Goal: Transaction & Acquisition: Complete application form

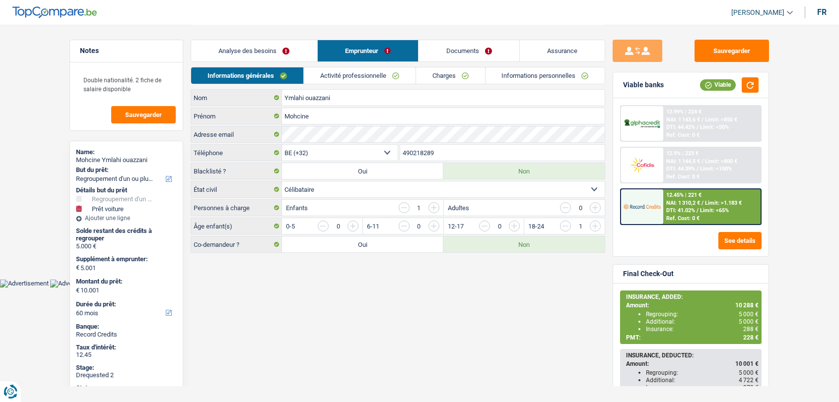
select select "refinancing"
select select "car"
select select "60"
select select "32"
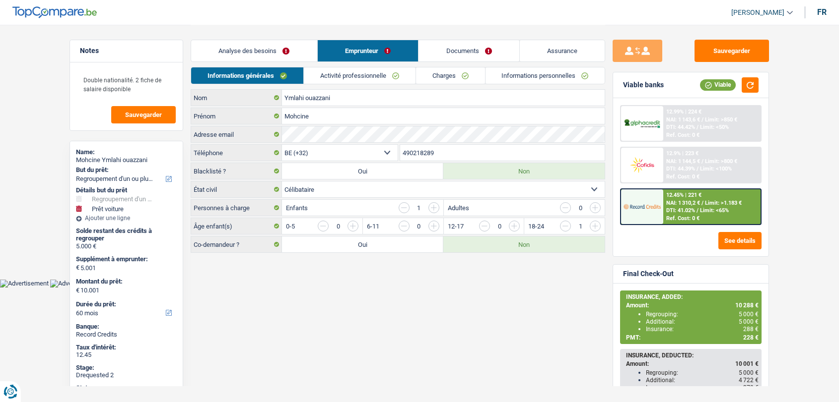
select select "single"
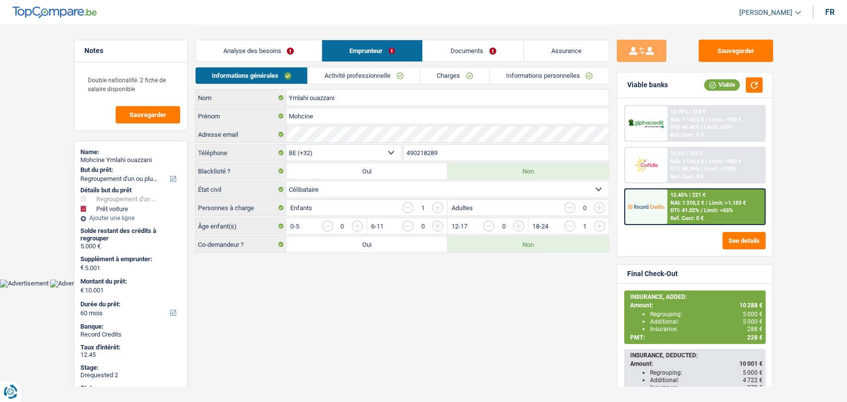
click at [273, 49] on link "Analyse des besoins" at bounding box center [258, 50] width 126 height 21
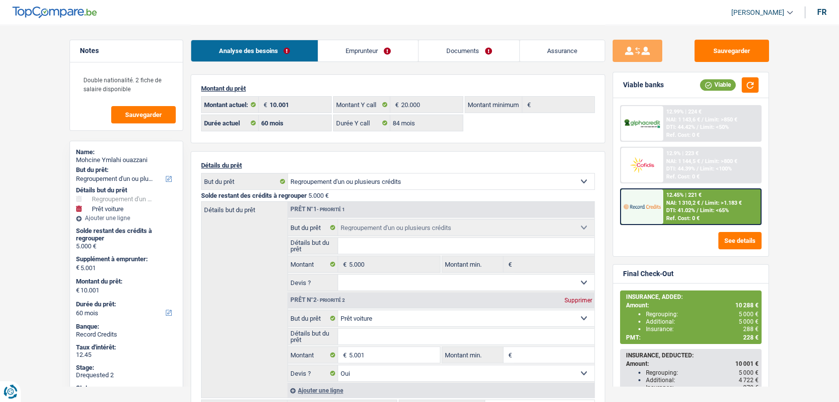
drag, startPoint x: 355, startPoint y: 46, endPoint x: 367, endPoint y: 79, distance: 35.3
click at [354, 46] on link "Emprunteur" at bounding box center [368, 50] width 100 height 21
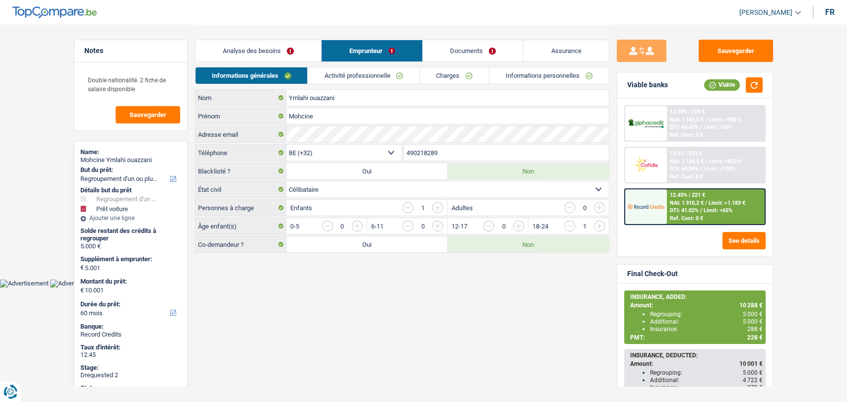
click at [445, 79] on link "Charges" at bounding box center [454, 75] width 69 height 16
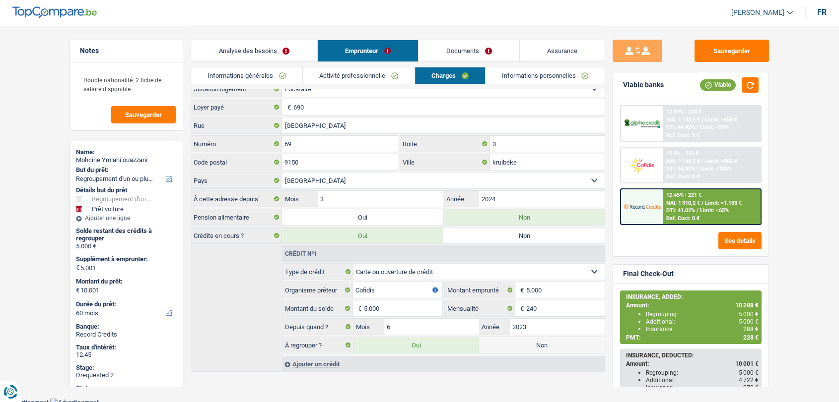
scroll to position [11, 0]
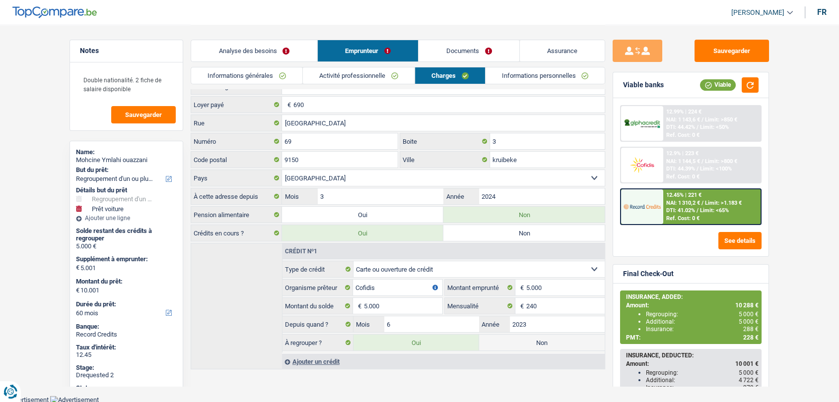
click at [486, 49] on link "Documents" at bounding box center [468, 50] width 101 height 21
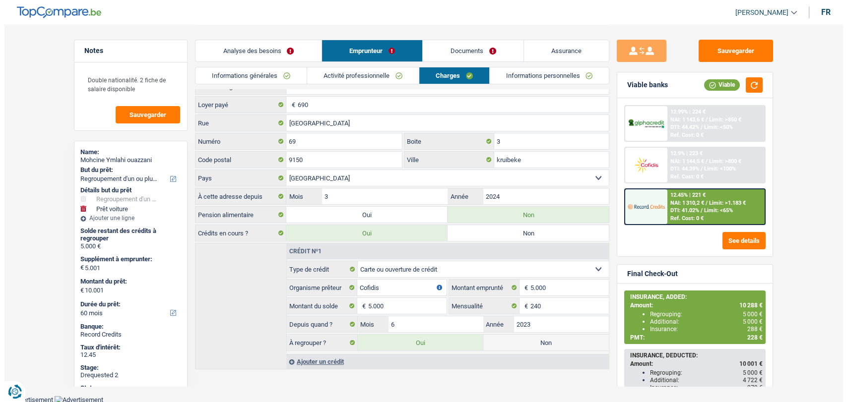
scroll to position [0, 0]
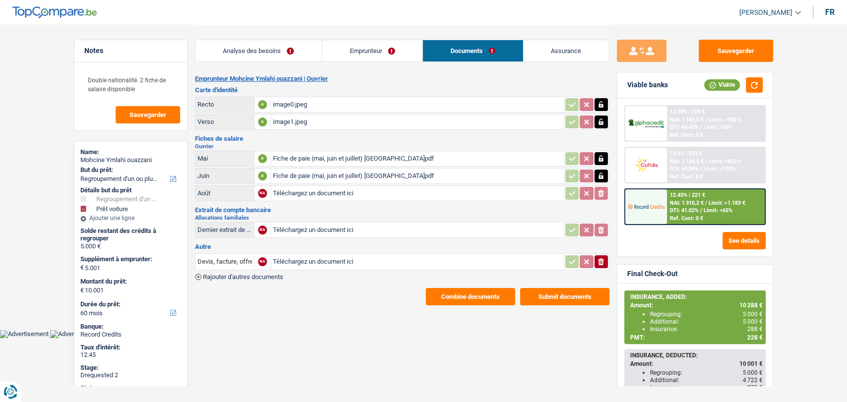
click at [329, 152] on div "Fiche de paie (mai, juin et juillet) Mohcine.pdf" at bounding box center [417, 158] width 289 height 15
click at [333, 173] on div "Fiche de paie (mai, juin et juillet) Mohcine.pdf" at bounding box center [417, 176] width 289 height 15
click at [349, 50] on link "Emprunteur" at bounding box center [372, 50] width 100 height 21
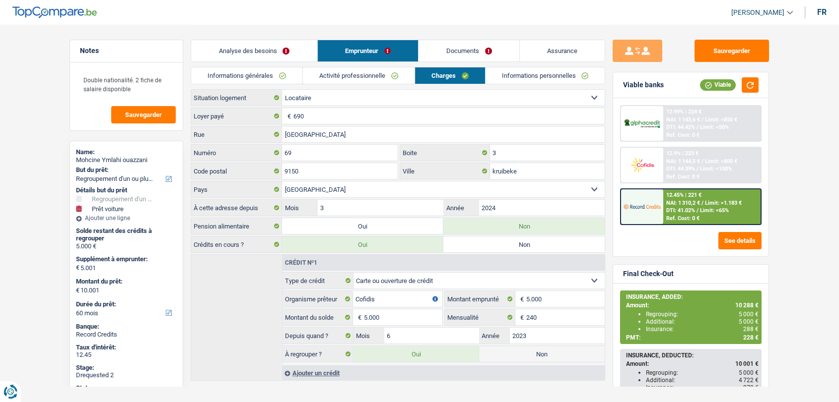
click at [468, 50] on link "Documents" at bounding box center [468, 50] width 101 height 21
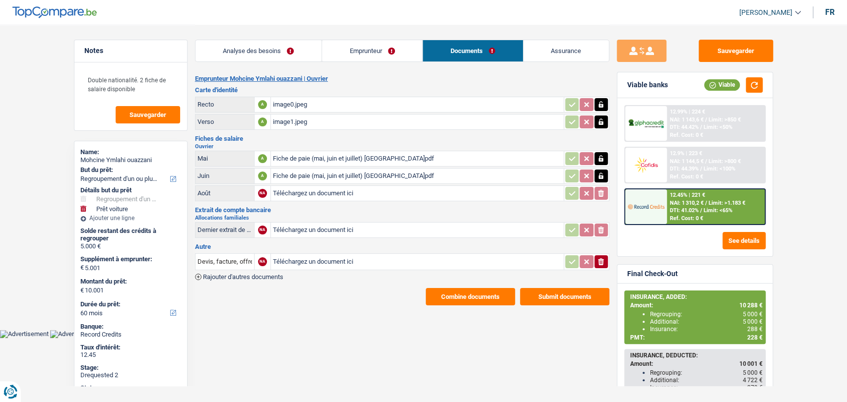
click at [297, 101] on div "image0.jpeg" at bounding box center [417, 104] width 289 height 15
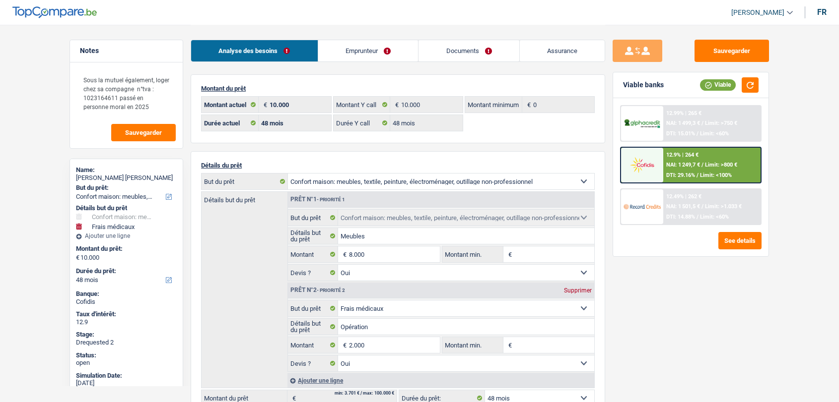
select select "household"
select select "medical"
select select "48"
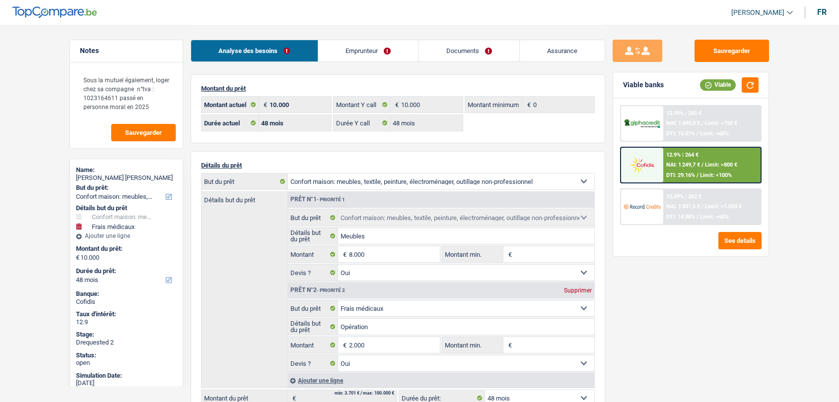
select select "48"
select select "household"
select select "yes"
select select "medical"
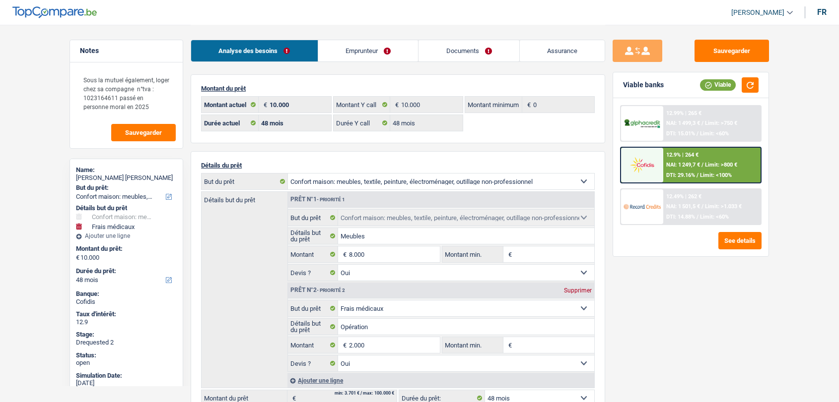
select select "yes"
select select "48"
drag, startPoint x: 452, startPoint y: 56, endPoint x: 341, endPoint y: 54, distance: 111.7
click at [452, 56] on link "Documents" at bounding box center [468, 50] width 101 height 21
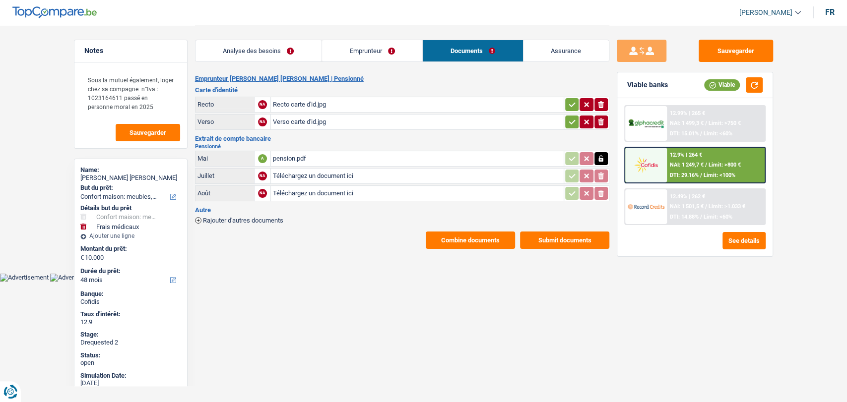
click at [341, 53] on link "Emprunteur" at bounding box center [372, 50] width 100 height 21
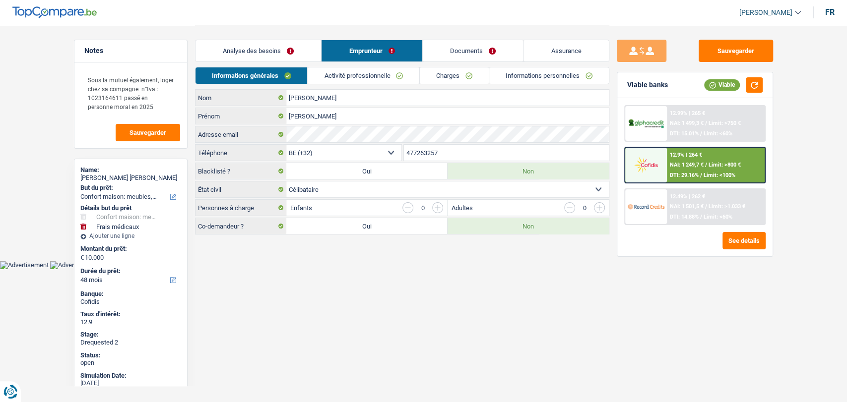
click at [385, 76] on link "Activité professionnelle" at bounding box center [364, 75] width 112 height 16
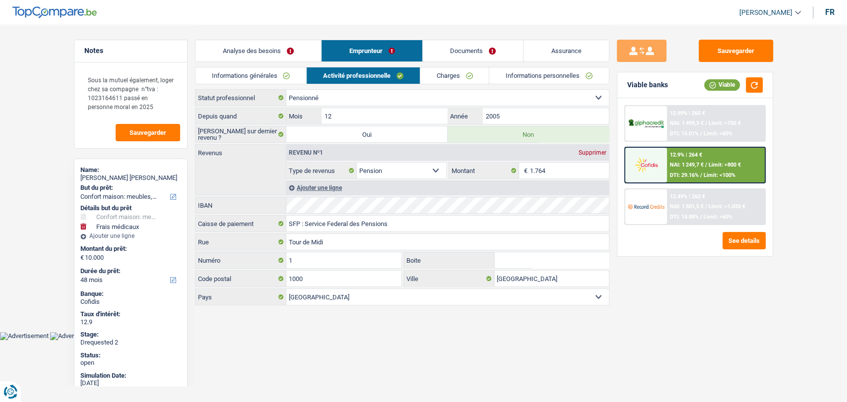
click at [450, 72] on link "Charges" at bounding box center [454, 75] width 69 height 16
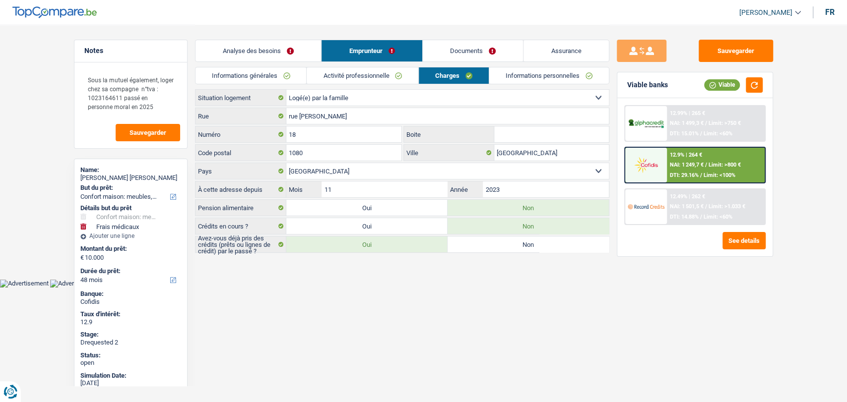
click at [453, 52] on link "Documents" at bounding box center [473, 50] width 101 height 21
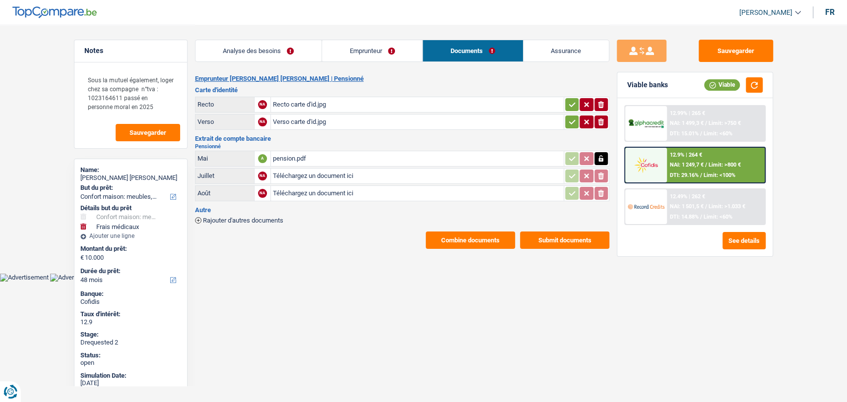
click at [287, 156] on div "pension.pdf" at bounding box center [417, 158] width 289 height 15
click at [290, 108] on div "Recto carte d'id.jpg" at bounding box center [417, 104] width 289 height 15
click at [311, 248] on main "Notes Sous la mutuel également, loger chez sa compagne n°tva : 1023164611 passé…" at bounding box center [423, 137] width 847 height 274
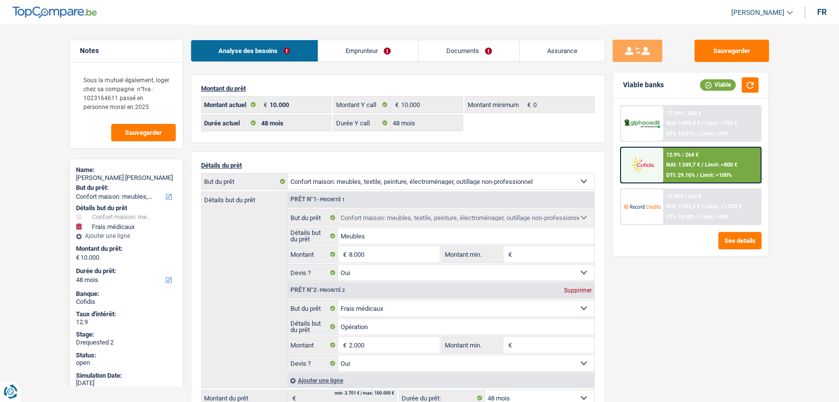
select select "household"
select select "medical"
select select "48"
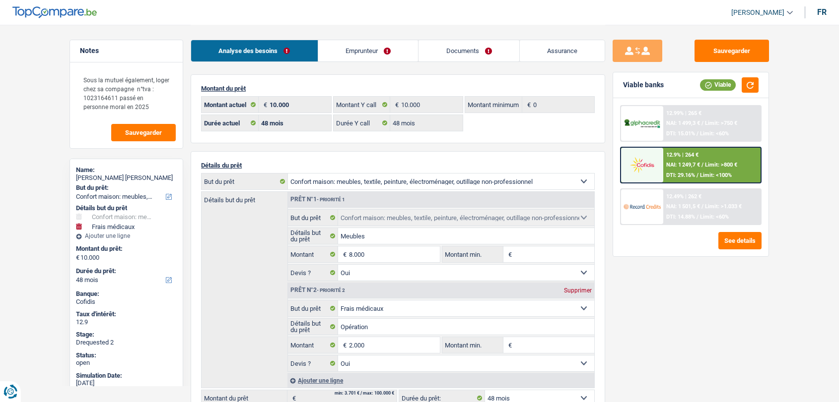
select select "48"
select select "household"
select select "yes"
select select "medical"
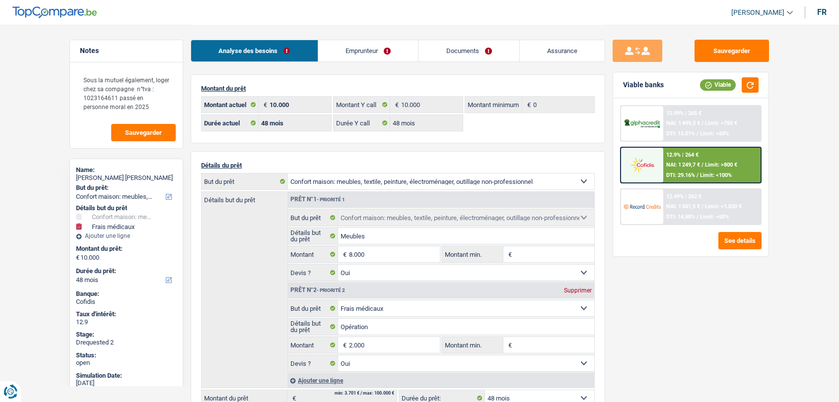
select select "yes"
select select "48"
select select "liveWithParents"
select select "BE"
click at [366, 58] on link "Emprunteur" at bounding box center [368, 50] width 100 height 21
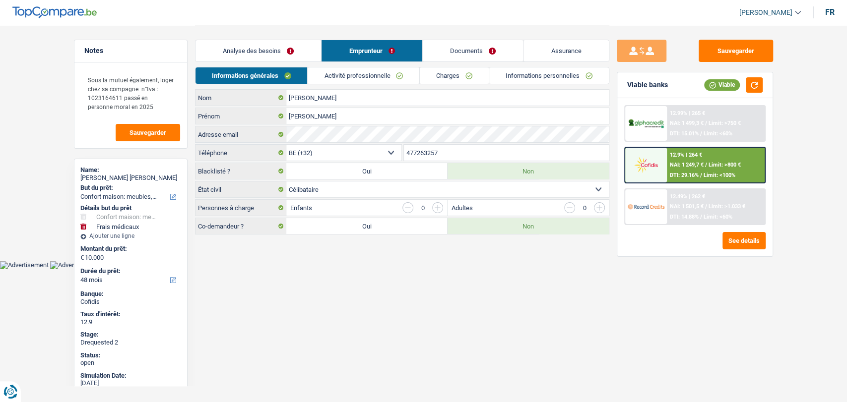
click at [361, 74] on link "Activité professionnelle" at bounding box center [364, 75] width 112 height 16
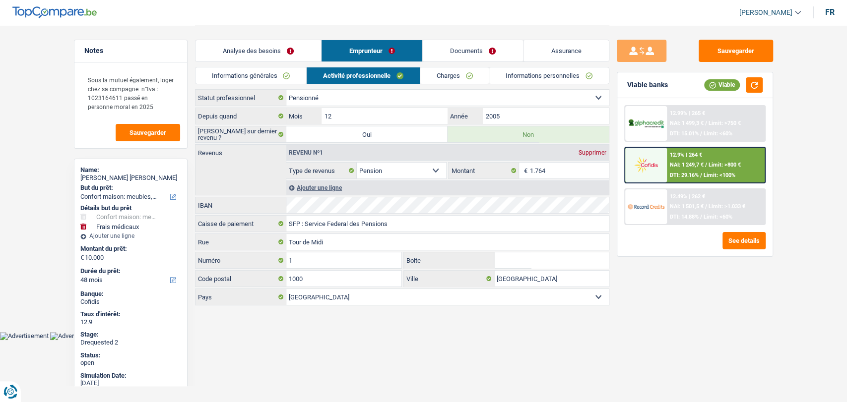
click at [453, 75] on link "Charges" at bounding box center [454, 75] width 69 height 16
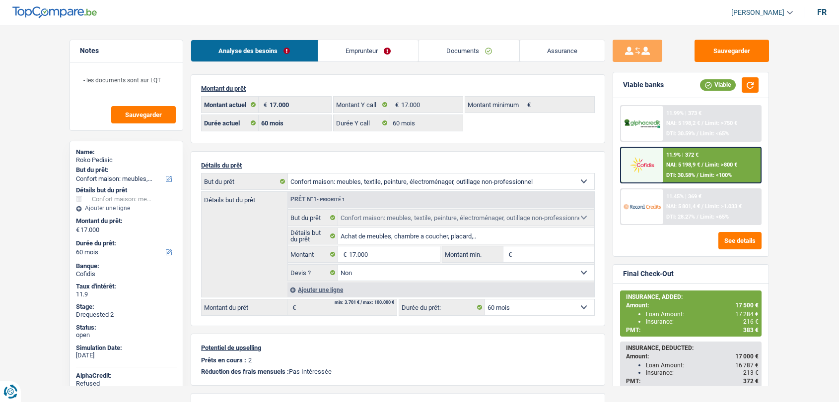
select select "household"
select select "60"
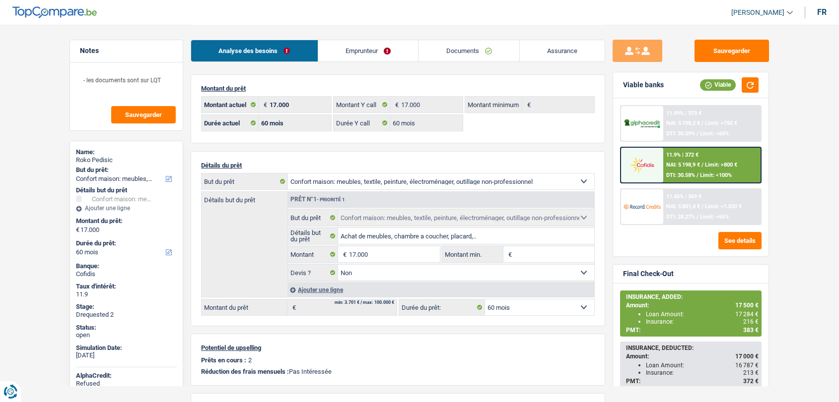
select select "household"
select select "false"
select select "60"
select select "32"
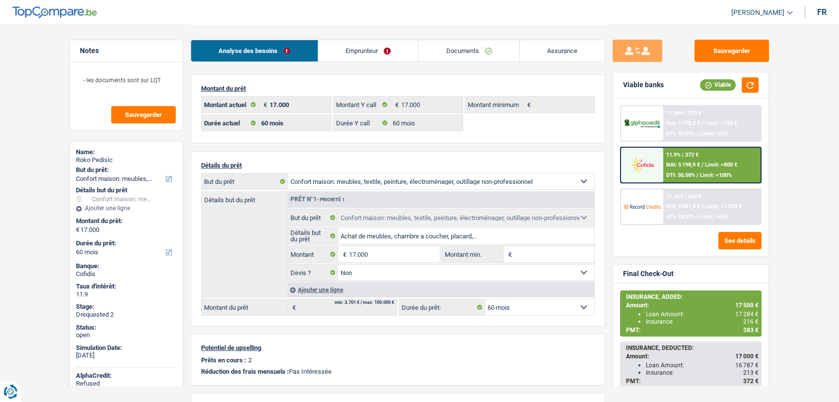
select select "single"
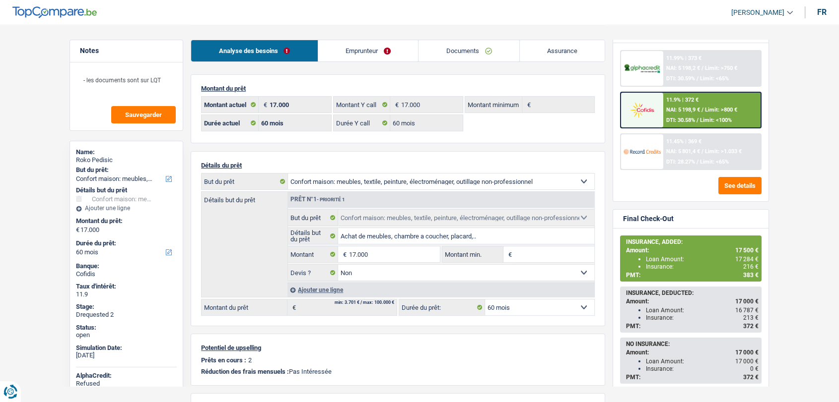
scroll to position [67, 0]
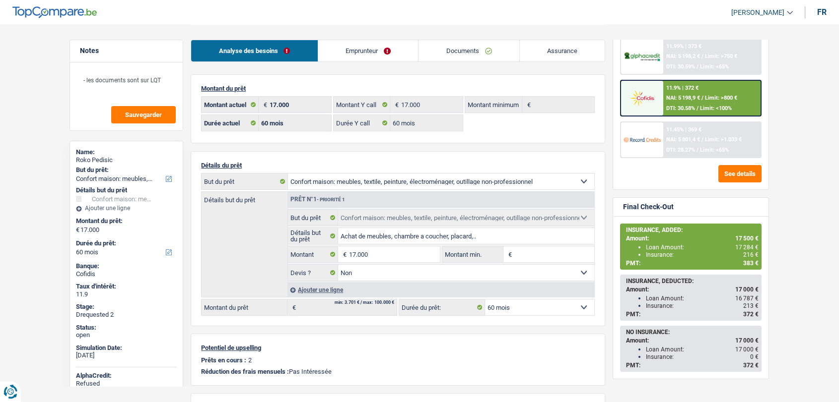
click at [359, 52] on link "Emprunteur" at bounding box center [368, 50] width 100 height 21
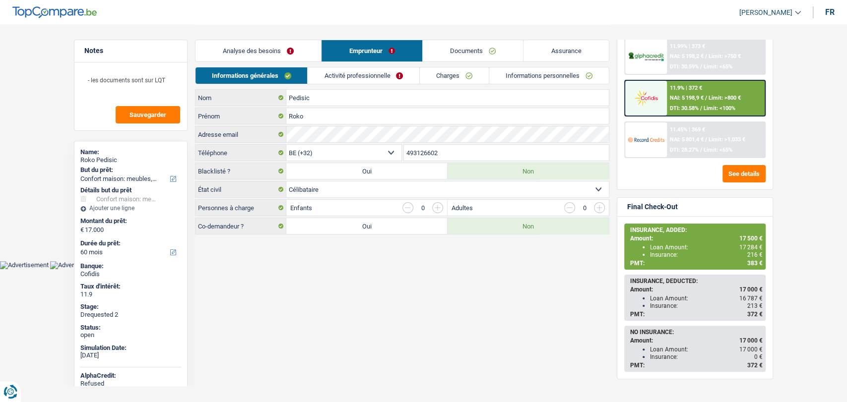
click at [268, 56] on link "Analyse des besoins" at bounding box center [258, 50] width 126 height 21
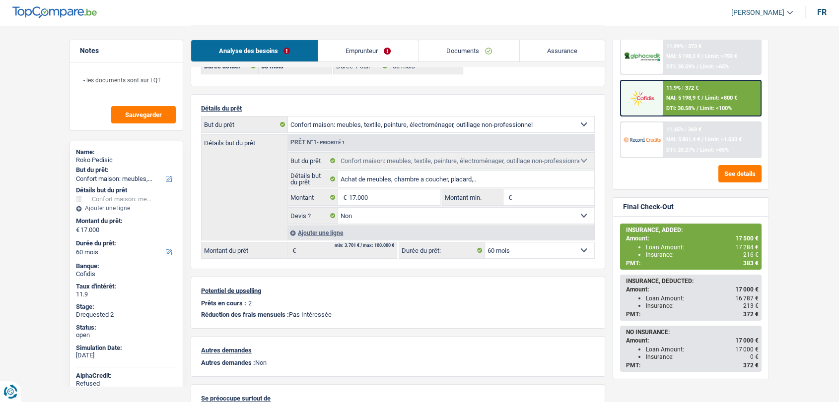
scroll to position [55, 0]
click at [467, 47] on link "Documents" at bounding box center [468, 50] width 101 height 21
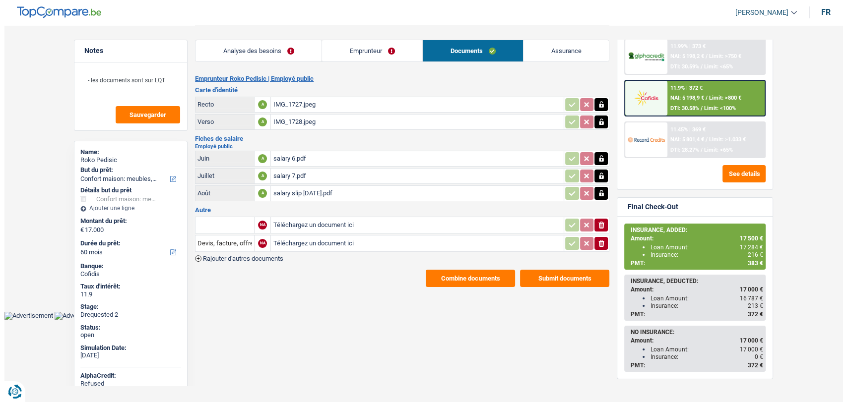
scroll to position [0, 0]
click at [451, 277] on button "Combine documents" at bounding box center [470, 278] width 89 height 17
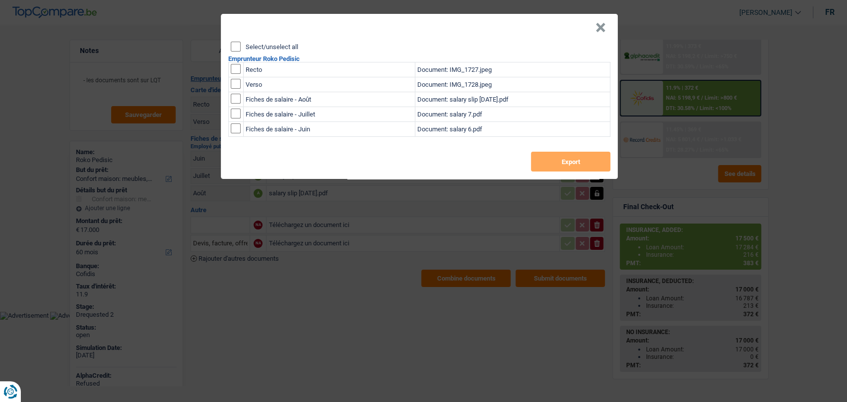
click at [238, 71] on input "checkbox" at bounding box center [236, 69] width 10 height 10
checkbox input "true"
click at [238, 88] on td at bounding box center [236, 84] width 15 height 15
click at [236, 81] on input "checkbox" at bounding box center [236, 84] width 10 height 10
checkbox input "true"
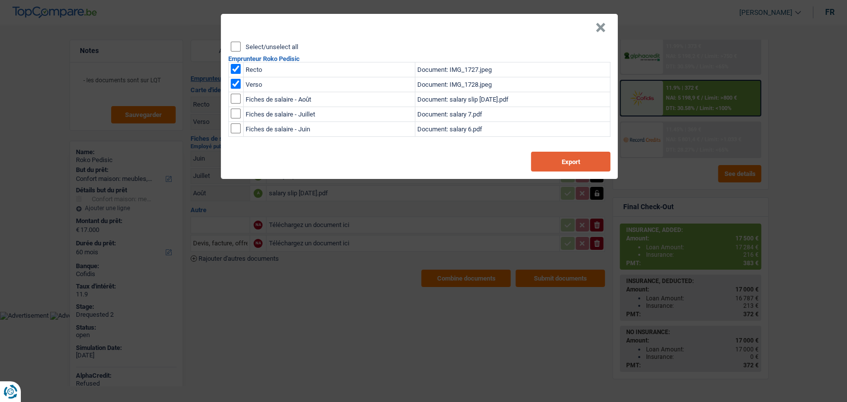
click at [577, 165] on button "Export" at bounding box center [570, 162] width 79 height 20
click at [600, 31] on button "×" at bounding box center [600, 28] width 10 height 10
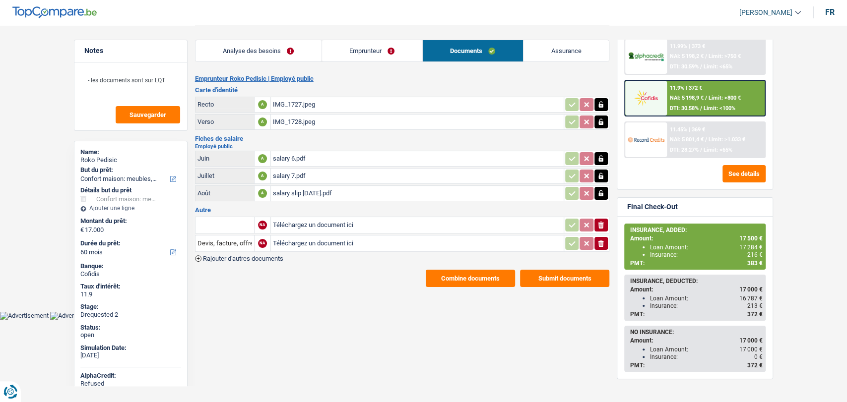
click at [353, 48] on link "Emprunteur" at bounding box center [372, 50] width 100 height 21
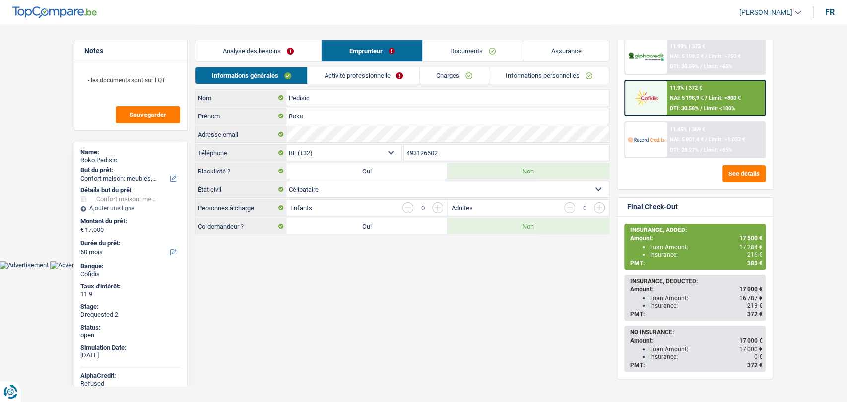
drag, startPoint x: 449, startPoint y: 151, endPoint x: 375, endPoint y: 152, distance: 73.9
click at [375, 152] on div "BE (+32) LU (+352) Sélectionner une option Téléphone 493126602 Téléphone" at bounding box center [402, 153] width 414 height 18
click at [464, 54] on link "Documents" at bounding box center [473, 50] width 101 height 21
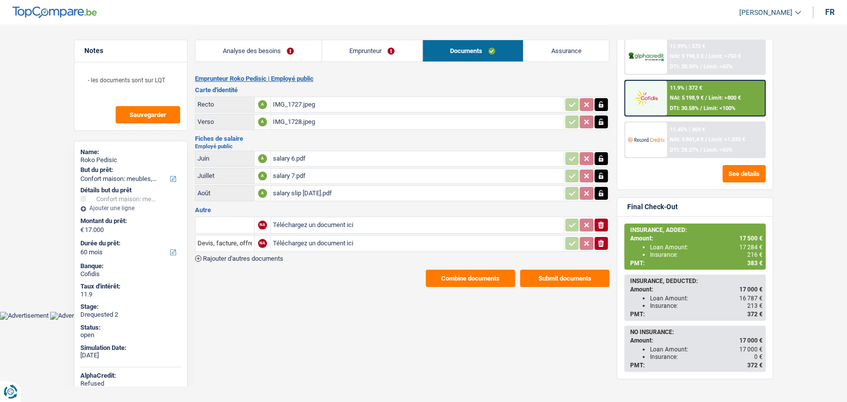
click at [300, 154] on div "salary 6.pdf" at bounding box center [417, 158] width 289 height 15
click at [281, 173] on div "salary 7.pdf" at bounding box center [417, 176] width 289 height 15
click at [291, 191] on div "salary slip August 2025.pdf" at bounding box center [417, 193] width 289 height 15
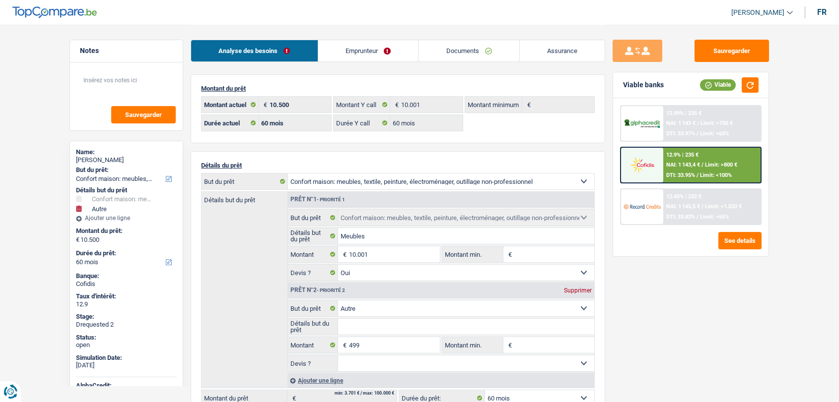
select select "household"
select select "other"
select select "60"
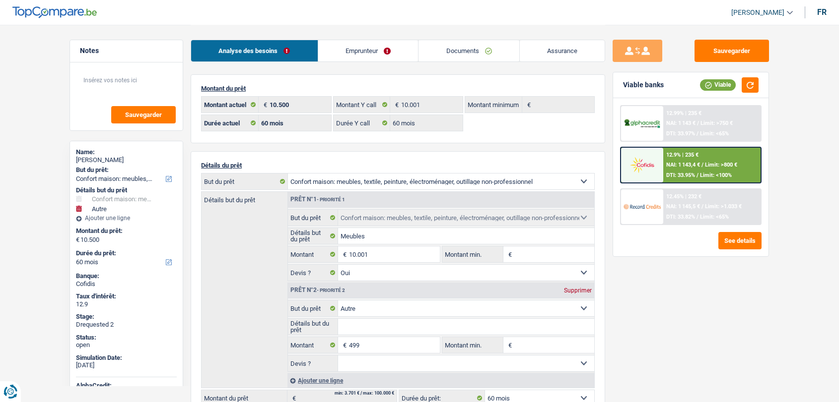
select select "60"
select select "household"
select select "yes"
select select "other"
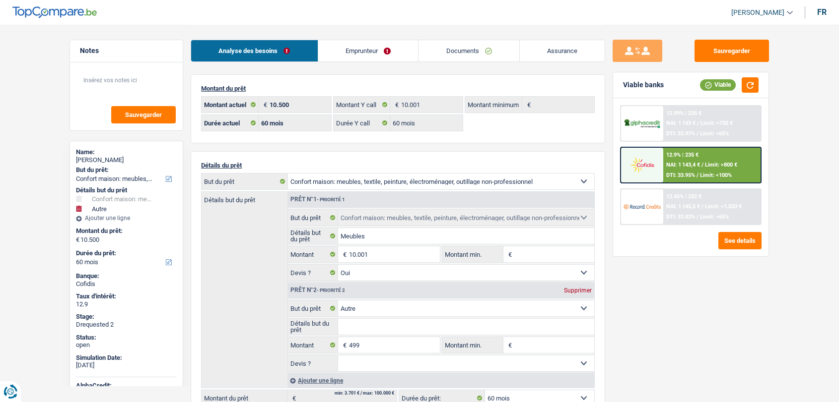
select select "60"
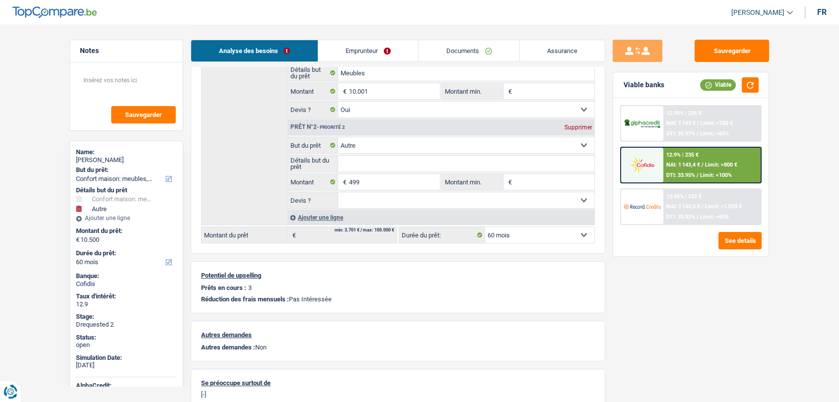
scroll to position [165, 0]
click at [564, 53] on link "Assurance" at bounding box center [561, 50] width 85 height 21
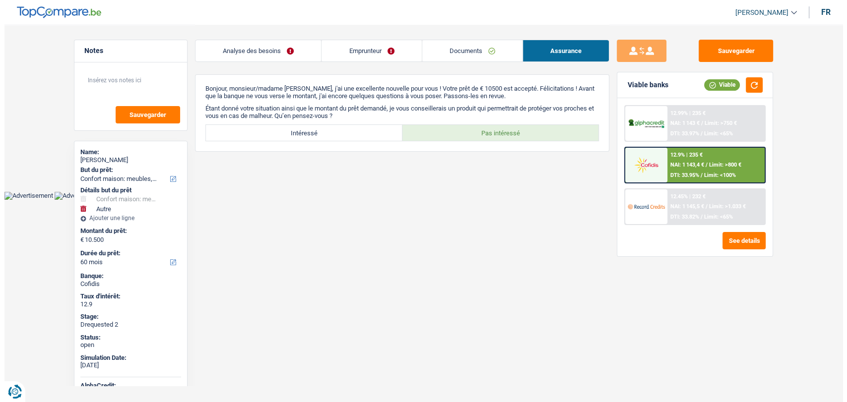
scroll to position [0, 0]
click at [362, 42] on link "Emprunteur" at bounding box center [372, 50] width 100 height 21
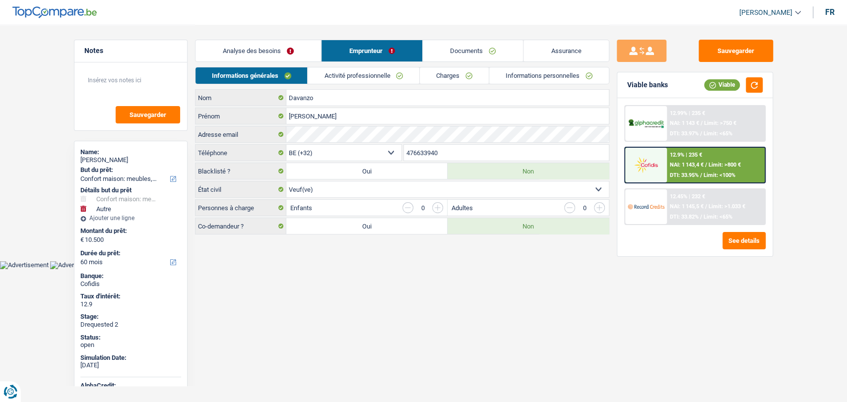
click at [277, 51] on link "Analyse des besoins" at bounding box center [258, 50] width 126 height 21
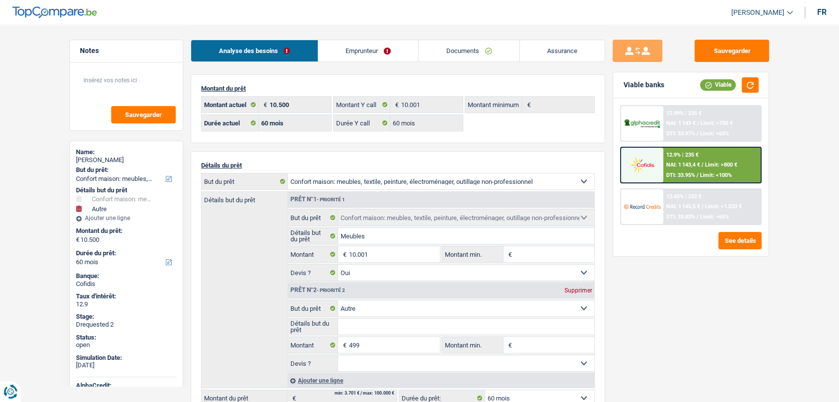
click at [385, 55] on link "Emprunteur" at bounding box center [368, 50] width 100 height 21
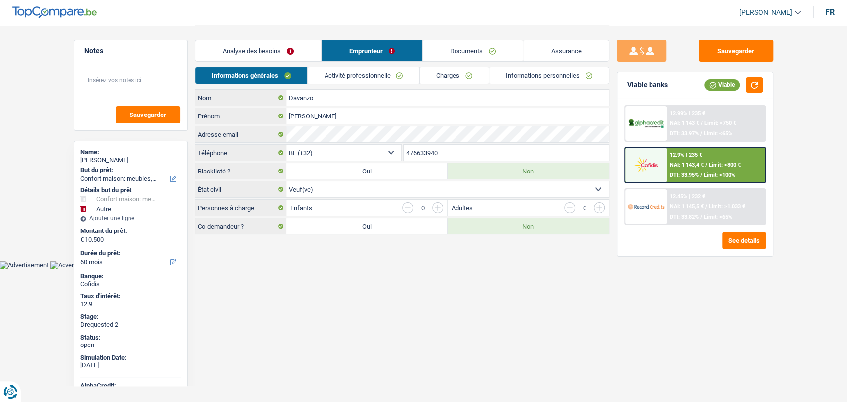
click at [386, 69] on link "Activité professionnelle" at bounding box center [364, 75] width 112 height 16
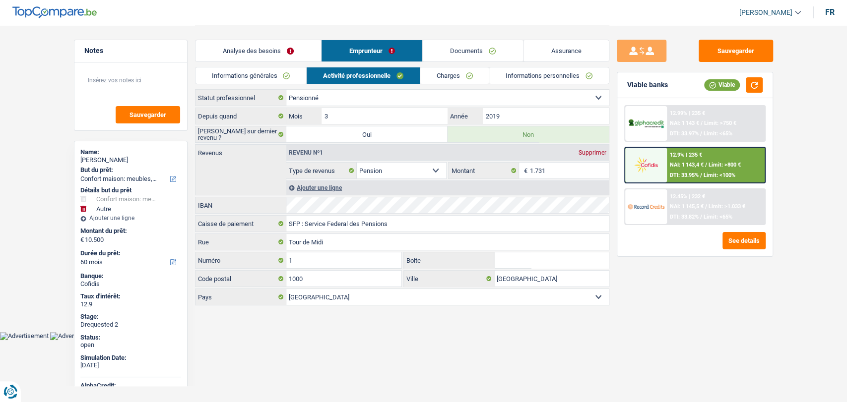
click at [477, 54] on link "Documents" at bounding box center [473, 50] width 101 height 21
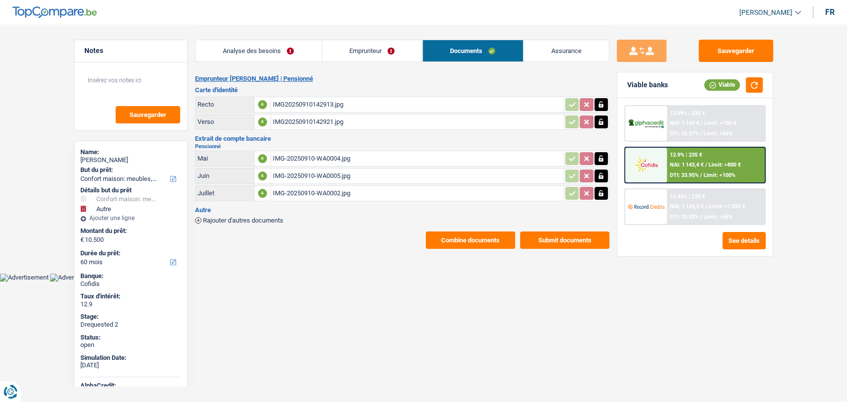
click at [320, 155] on div "IMG-20250910-WA0004.jpg" at bounding box center [417, 158] width 289 height 15
click at [334, 176] on div "IMG-20250910-WA0005.jpg" at bounding box center [417, 176] width 289 height 15
click at [315, 194] on div "IMG-20250910-WA0002.jpg" at bounding box center [417, 193] width 289 height 15
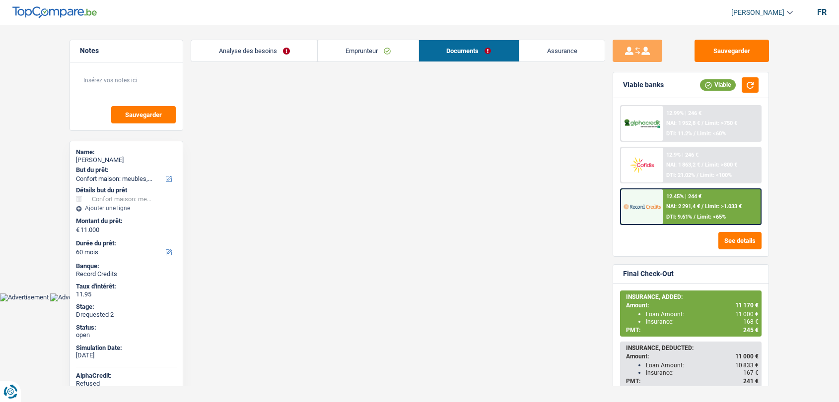
select select "household"
select select "60"
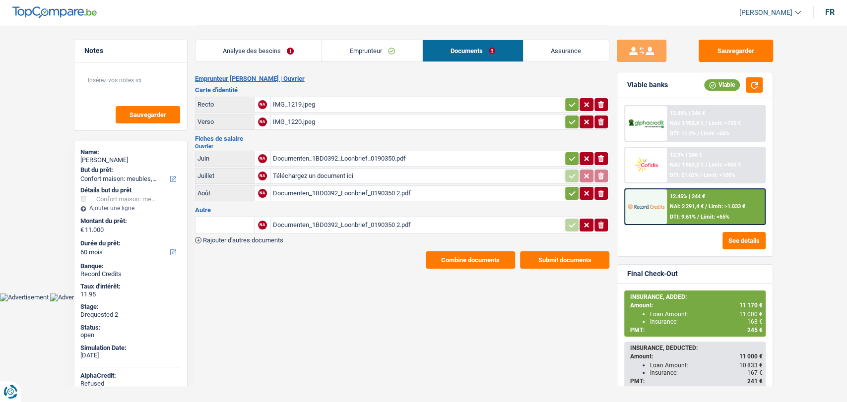
click at [340, 193] on div "Documenten_1BD0392_Loonbrief_0190350 2.pdf" at bounding box center [417, 193] width 289 height 15
click at [294, 222] on div "Documenten_1BD0392_Loonbrief_0190350 2.pdf" at bounding box center [417, 225] width 289 height 15
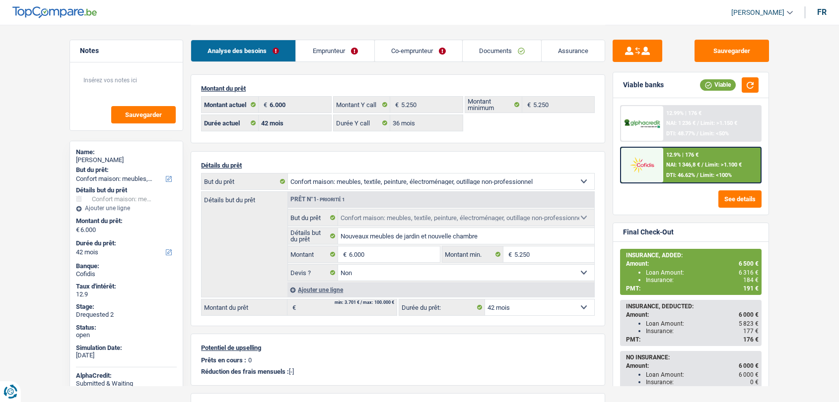
select select "household"
select select "42"
select select "36"
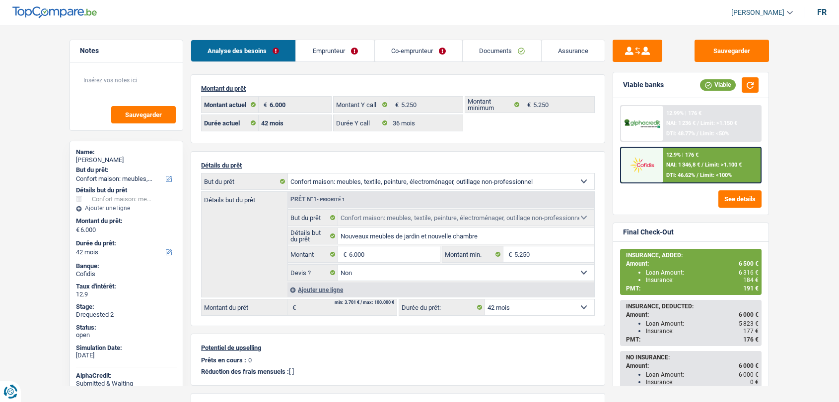
select select "household"
select select "false"
select select "42"
click at [694, 162] on span "NAI: 1 346,8 €" at bounding box center [683, 165] width 34 height 6
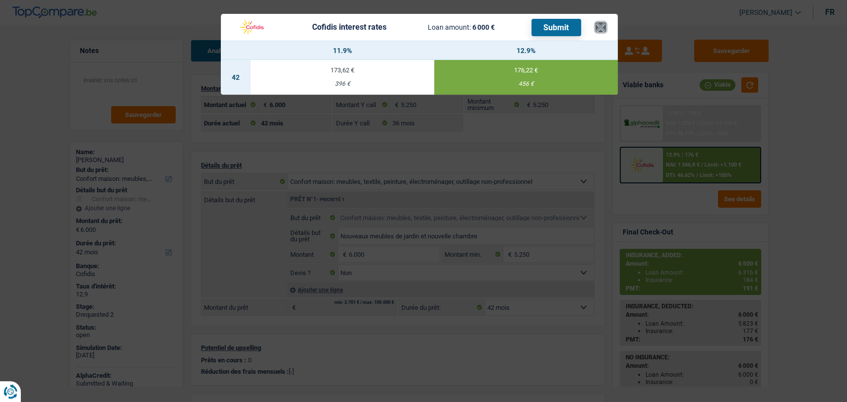
click at [604, 30] on button "×" at bounding box center [600, 27] width 10 height 10
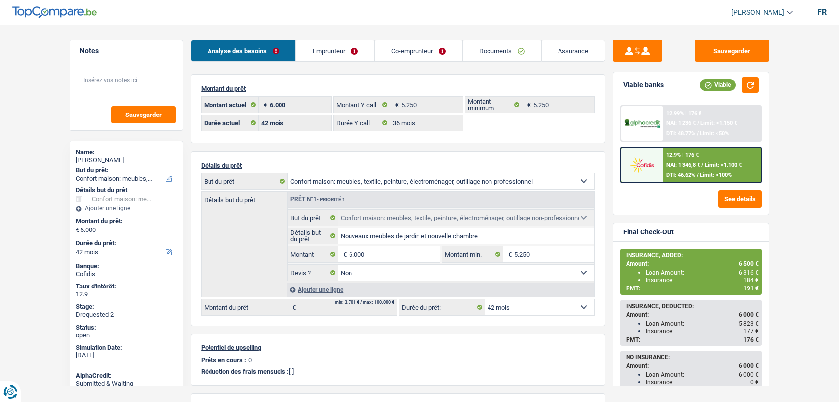
select select "household"
select select "42"
select select "36"
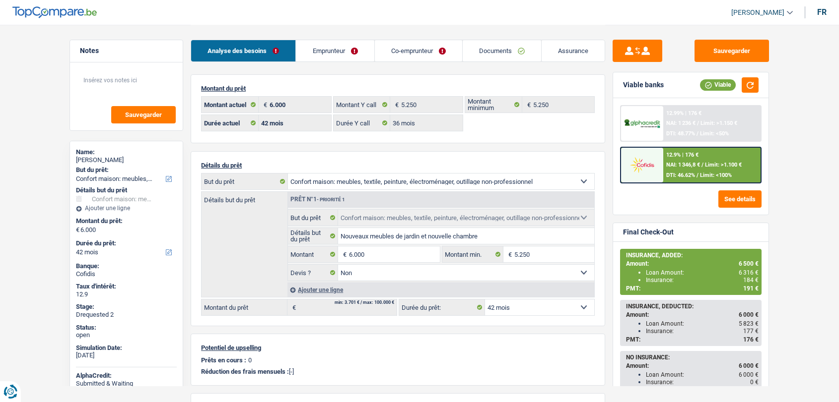
select select "household"
select select "false"
select select "42"
click at [338, 51] on link "Emprunteur" at bounding box center [335, 50] width 78 height 21
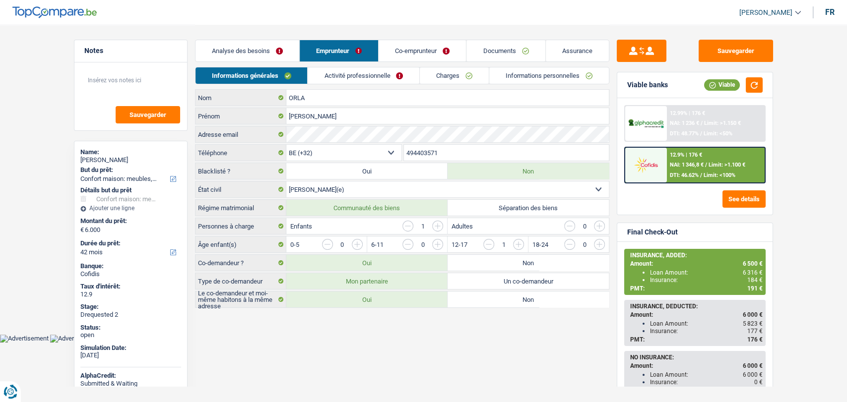
click at [363, 76] on link "Activité professionnelle" at bounding box center [364, 75] width 112 height 16
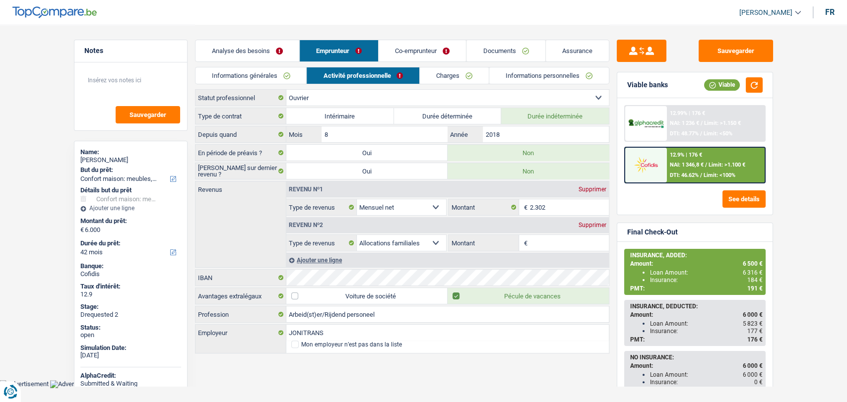
click at [423, 49] on link "Co-emprunteur" at bounding box center [422, 50] width 87 height 21
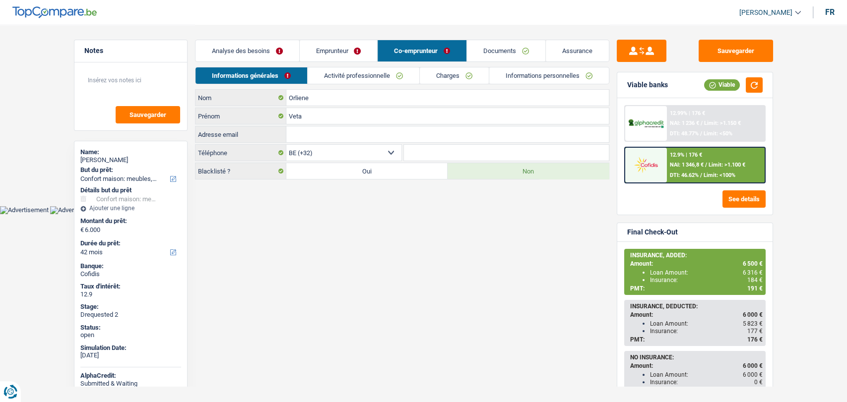
click at [444, 68] on link "Charges" at bounding box center [454, 75] width 69 height 16
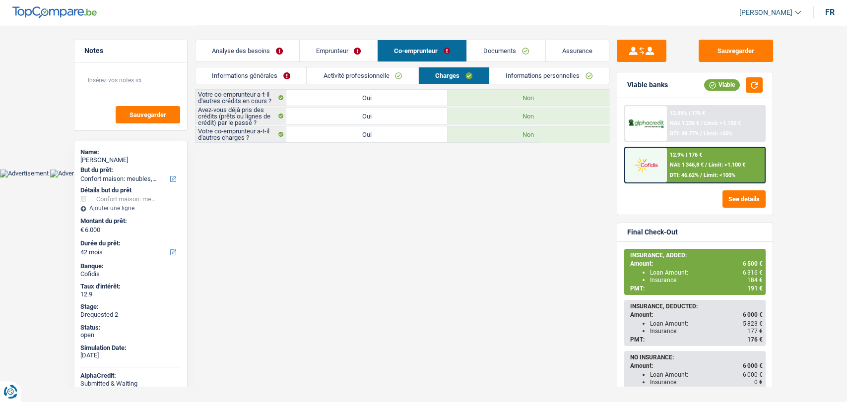
click at [488, 52] on link "Documents" at bounding box center [506, 50] width 78 height 21
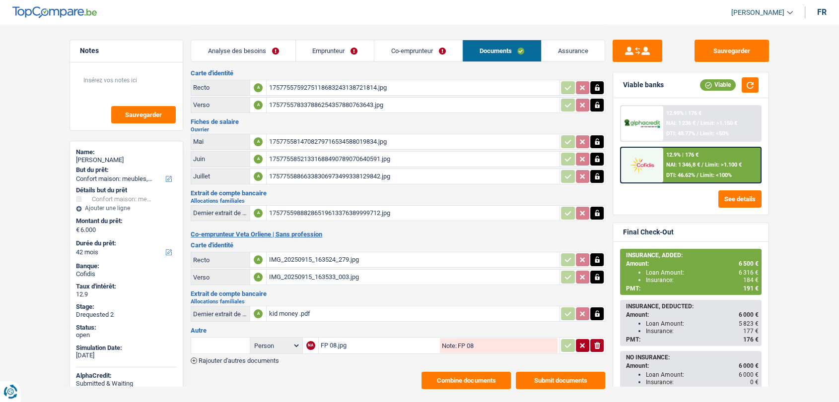
scroll to position [33, 0]
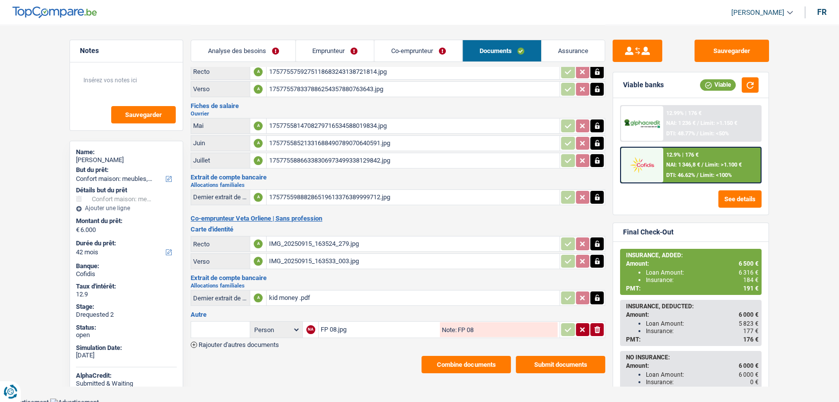
click at [304, 296] on div "kid money .pdf" at bounding box center [412, 298] width 289 height 15
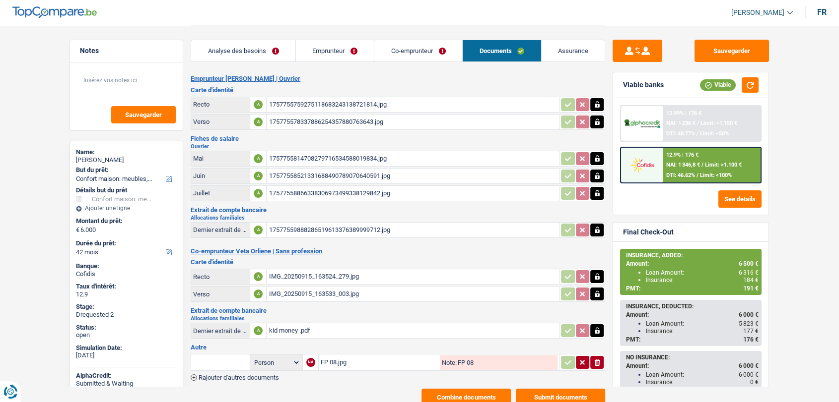
click at [575, 52] on link "Assurance" at bounding box center [573, 50] width 64 height 21
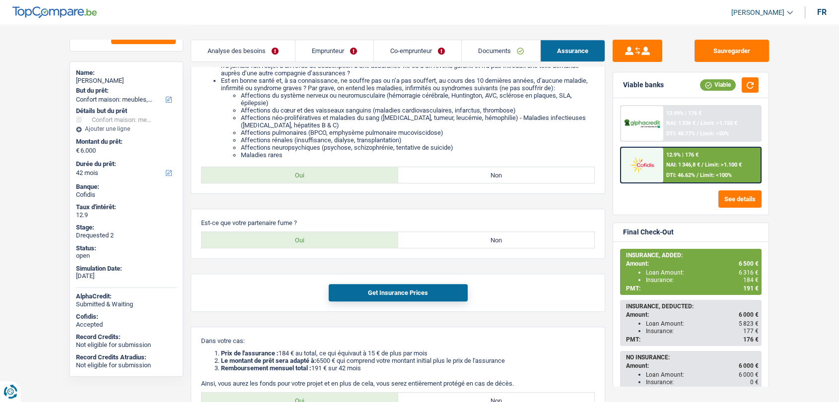
scroll to position [278, 0]
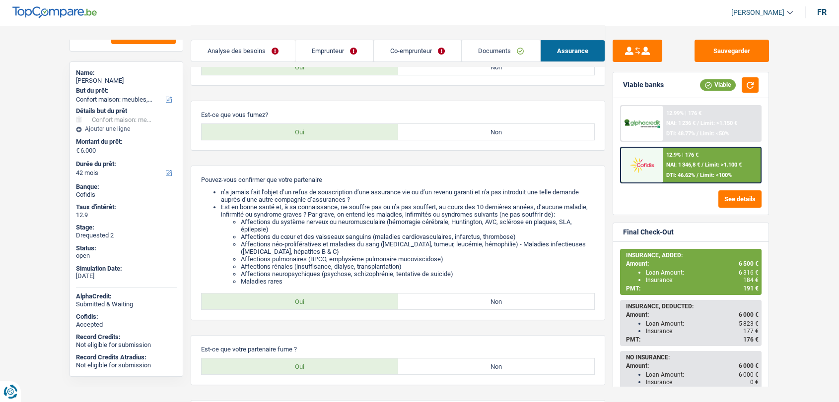
click at [413, 50] on link "Co-emprunteur" at bounding box center [417, 50] width 87 height 21
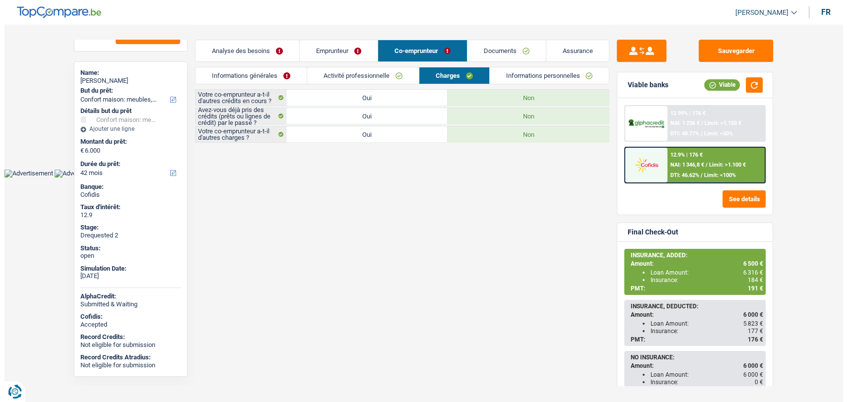
scroll to position [0, 0]
click at [369, 72] on link "Activité professionnelle" at bounding box center [363, 75] width 112 height 16
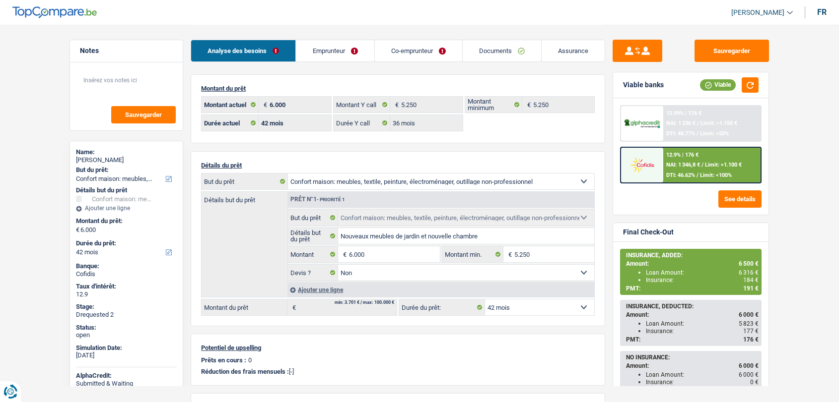
select select "household"
select select "42"
click at [493, 53] on link "Documents" at bounding box center [501, 50] width 78 height 21
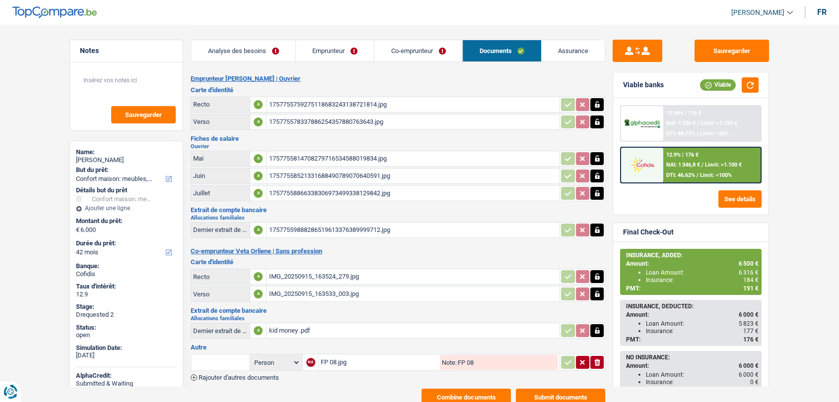
click at [562, 52] on link "Assurance" at bounding box center [573, 50] width 64 height 21
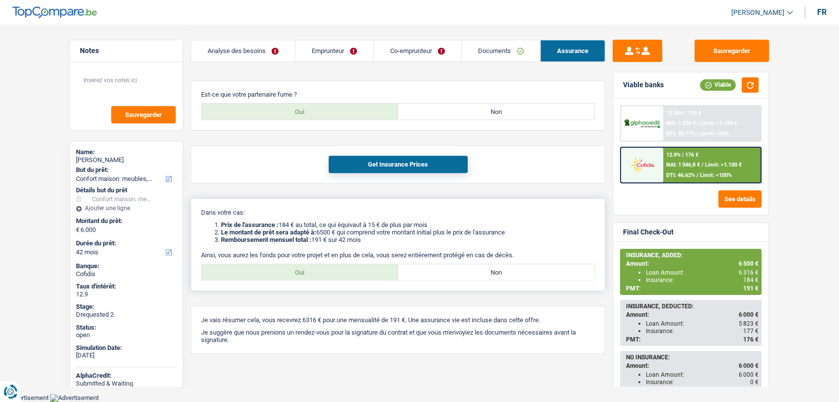
scroll to position [554, 0]
click at [339, 57] on link "Emprunteur" at bounding box center [334, 50] width 78 height 21
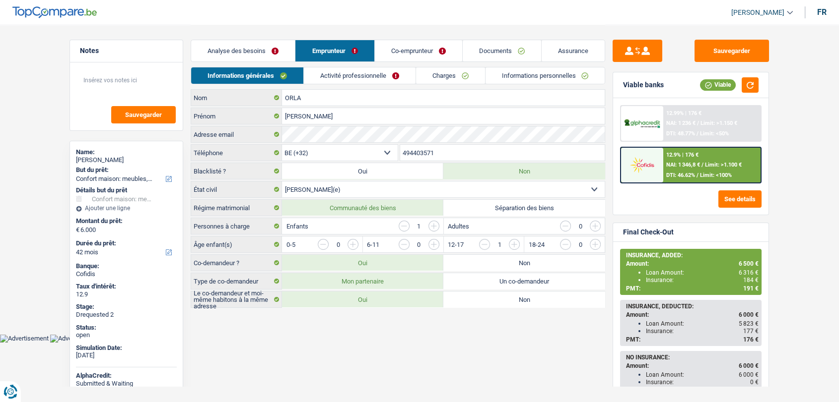
scroll to position [0, 0]
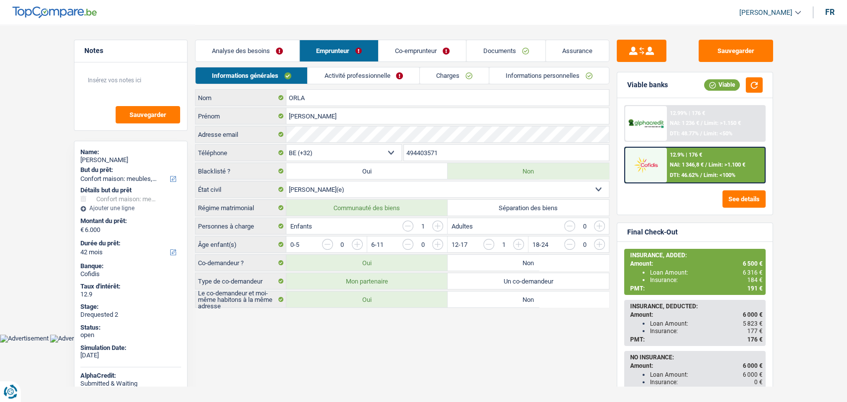
drag, startPoint x: 460, startPoint y: 153, endPoint x: 379, endPoint y: 144, distance: 81.9
click at [373, 145] on div "BE (+32) LU (+352) Sélectionner une option Téléphone 494403571 Téléphone" at bounding box center [402, 153] width 414 height 18
click at [431, 52] on link "Co-emprunteur" at bounding box center [422, 50] width 87 height 21
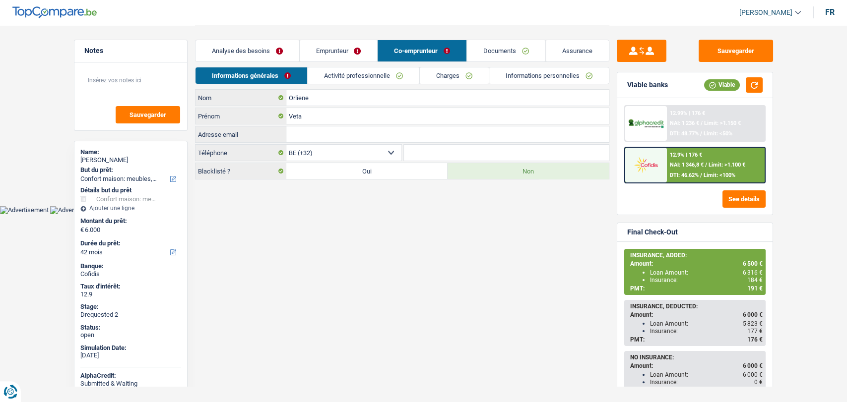
click at [389, 70] on link "Activité professionnelle" at bounding box center [364, 75] width 112 height 16
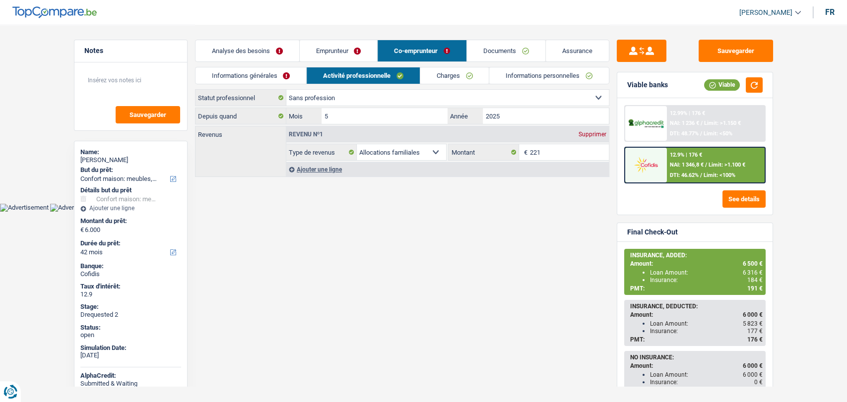
click at [431, 73] on link "Charges" at bounding box center [454, 75] width 69 height 16
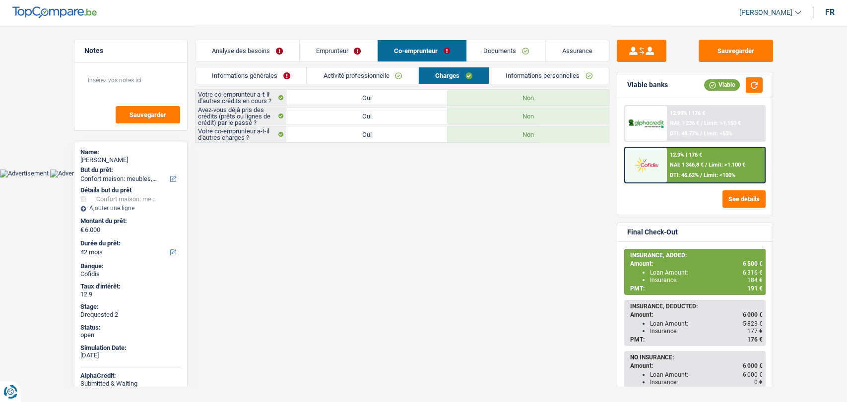
click at [519, 71] on link "Informations personnelles" at bounding box center [549, 75] width 120 height 16
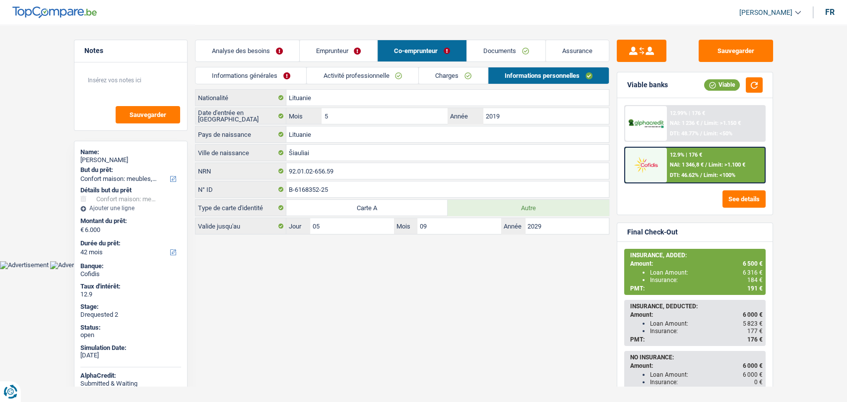
click at [248, 75] on link "Informations générales" at bounding box center [250, 75] width 111 height 16
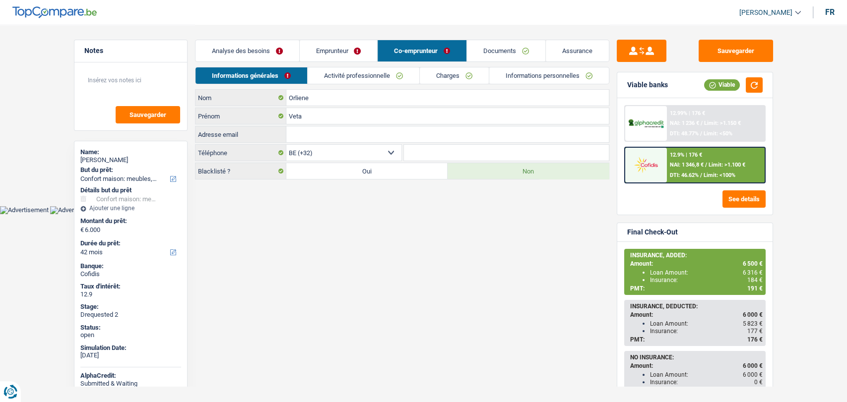
drag, startPoint x: 486, startPoint y: 51, endPoint x: 485, endPoint y: 60, distance: 9.1
click at [487, 51] on link "Documents" at bounding box center [506, 50] width 78 height 21
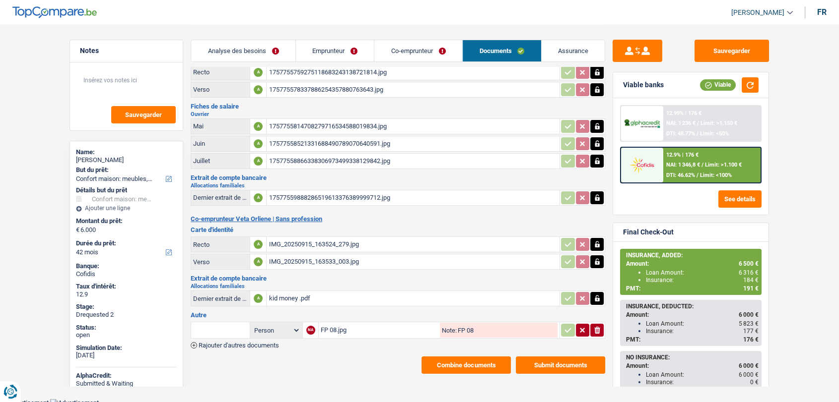
scroll to position [33, 0]
click at [445, 357] on button "Combine documents" at bounding box center [465, 364] width 89 height 17
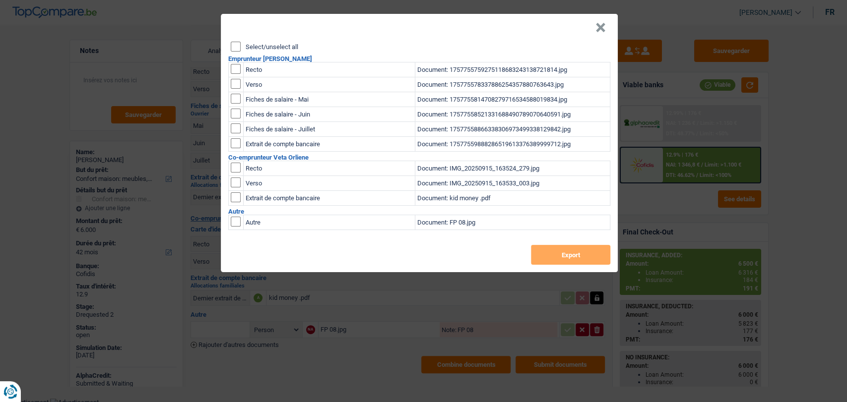
click at [237, 72] on input "checkbox" at bounding box center [236, 69] width 10 height 10
checkbox input "true"
click at [237, 88] on input "checkbox" at bounding box center [236, 84] width 10 height 10
checkbox input "true"
click at [581, 255] on button "Export" at bounding box center [570, 255] width 79 height 20
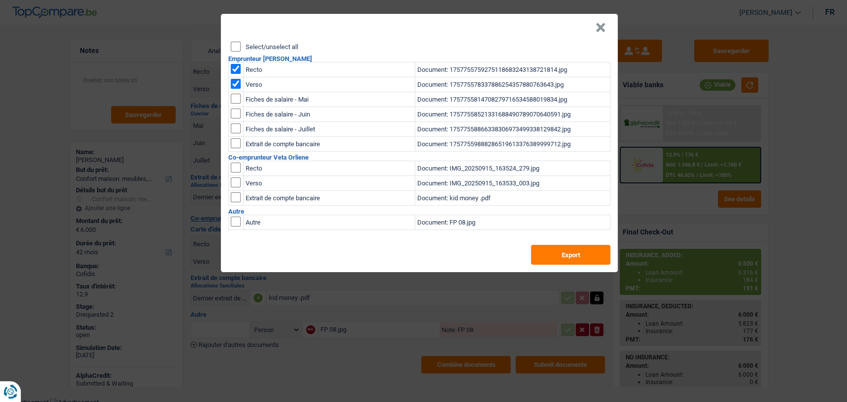
click at [237, 69] on input "checkbox" at bounding box center [236, 69] width 10 height 10
checkbox input "false"
click at [233, 85] on input "checkbox" at bounding box center [236, 84] width 10 height 10
checkbox input "false"
drag, startPoint x: 235, startPoint y: 171, endPoint x: 235, endPoint y: 179, distance: 8.4
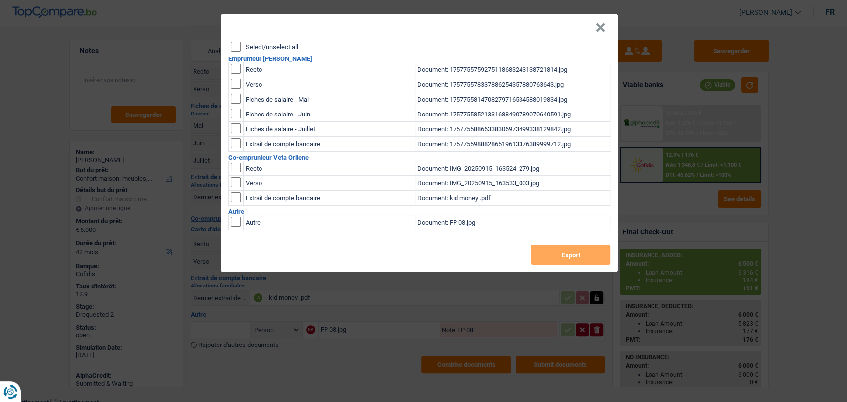
click at [235, 171] on input "checkbox" at bounding box center [236, 168] width 10 height 10
checkbox input "true"
click at [236, 181] on input "checkbox" at bounding box center [236, 183] width 10 height 10
checkbox input "true"
click at [581, 259] on button "Export" at bounding box center [570, 255] width 79 height 20
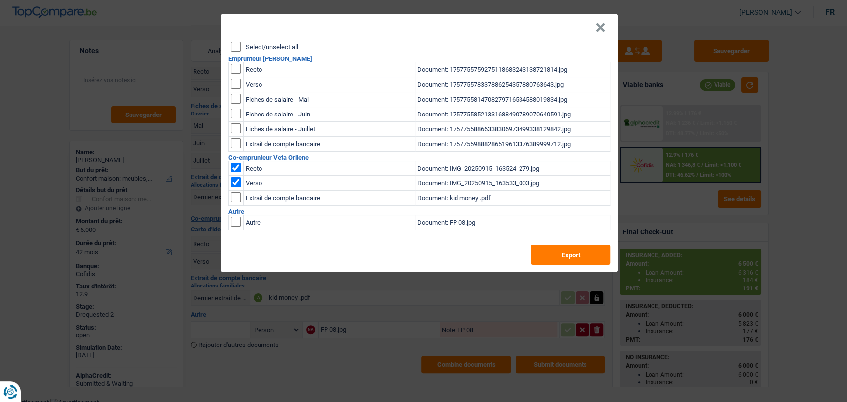
drag, startPoint x: 603, startPoint y: 32, endPoint x: 601, endPoint y: 11, distance: 21.4
click at [603, 32] on button "×" at bounding box center [600, 28] width 10 height 10
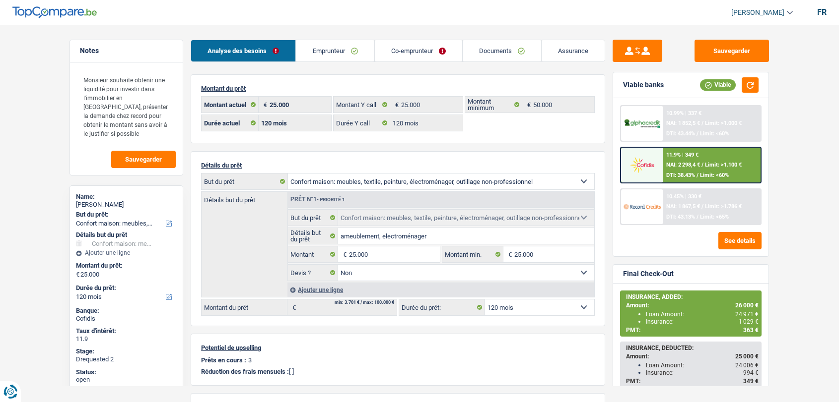
select select "household"
select select "120"
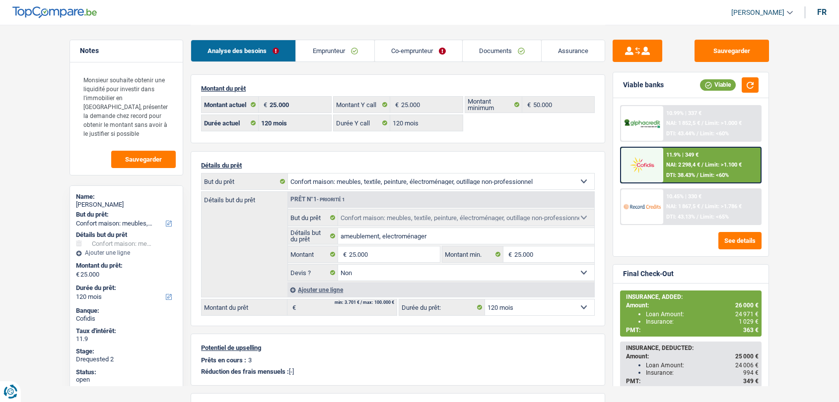
select select "household"
select select "false"
select select "120"
click at [487, 44] on link "Documents" at bounding box center [501, 50] width 78 height 21
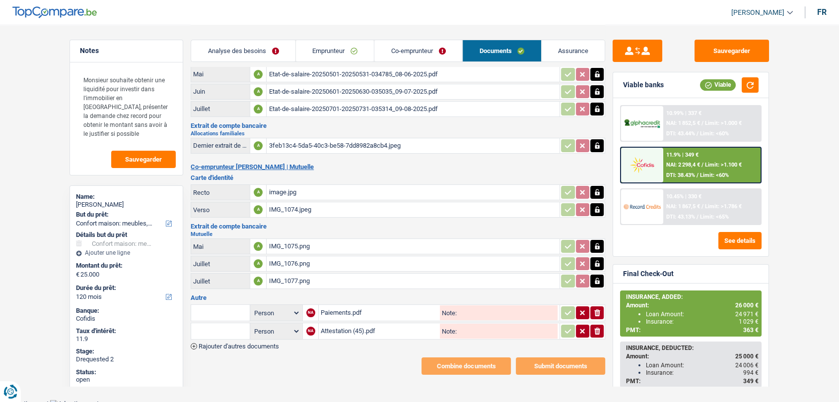
scroll to position [85, 0]
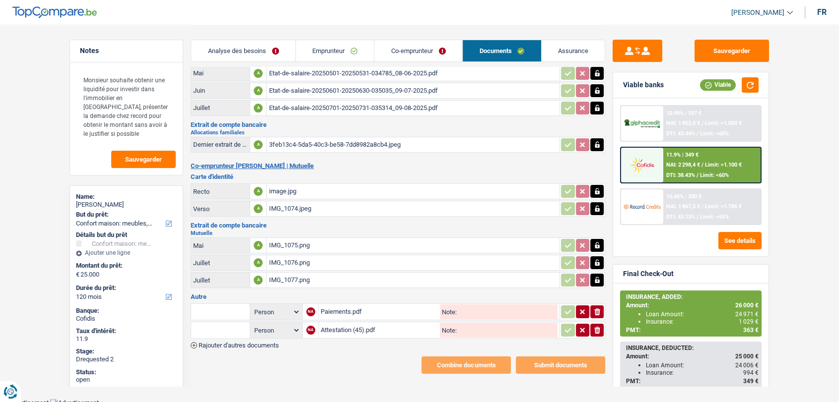
click at [350, 310] on div "Paiements.pdf" at bounding box center [379, 312] width 117 height 15
click at [269, 344] on span "Rajouter d'autres documents" at bounding box center [238, 345] width 80 height 6
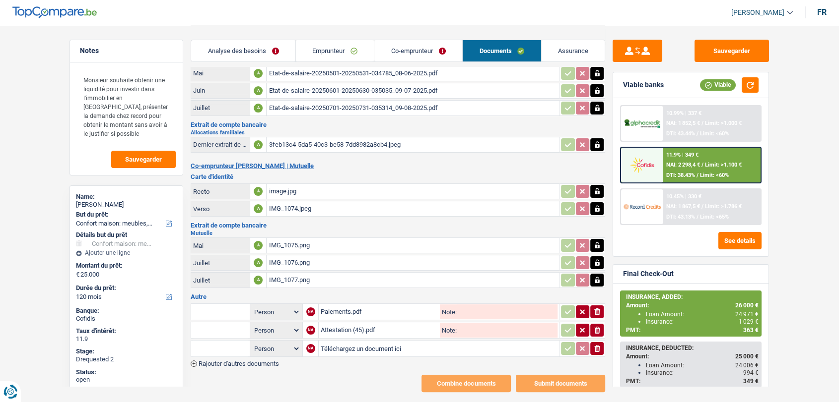
click at [268, 361] on span "Rajouter d'autres documents" at bounding box center [238, 364] width 80 height 6
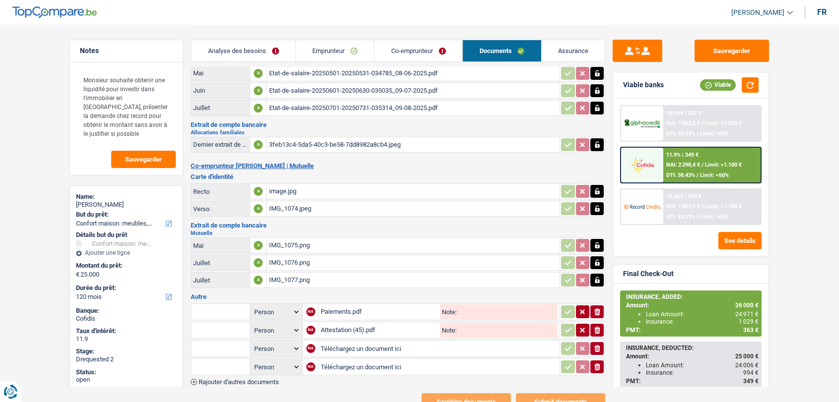
click at [352, 341] on input "Téléchargez un document ici" at bounding box center [439, 348] width 237 height 15
type input "C:\fakepath\FP Aout Ntoya.pdf"
click at [329, 360] on input "Téléchargez un document ici" at bounding box center [439, 367] width 237 height 15
type input "C:\fakepath\CB Ntoya.jpeg"
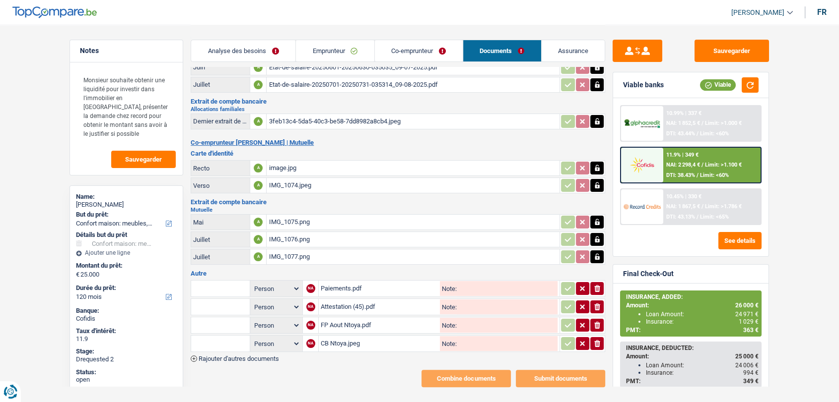
scroll to position [122, 0]
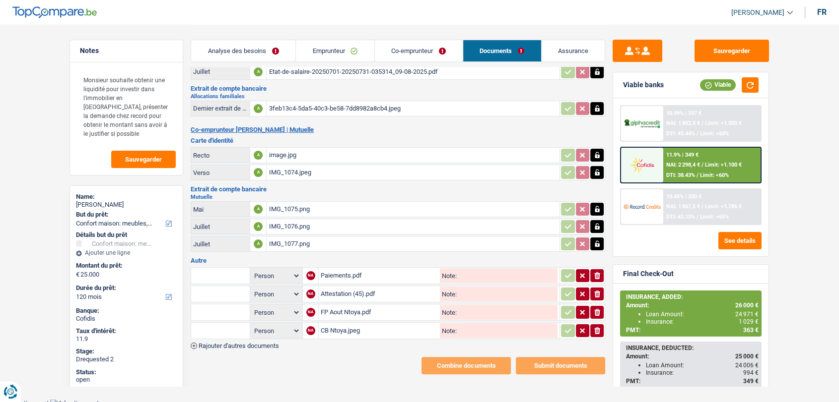
click at [229, 307] on input "text" at bounding box center [220, 313] width 55 height 16
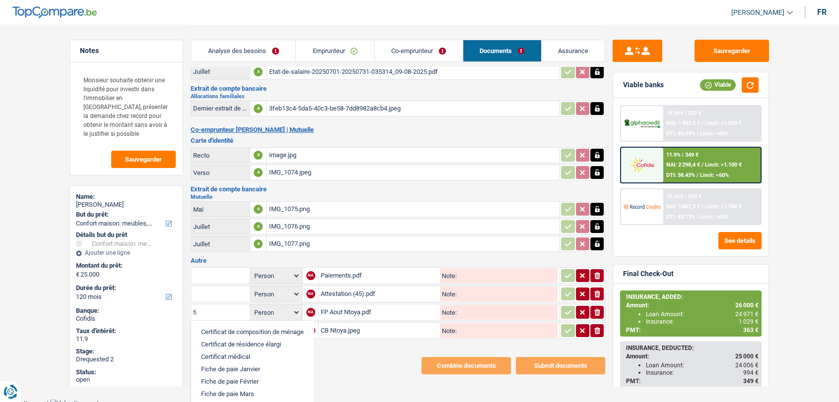
type input "f"
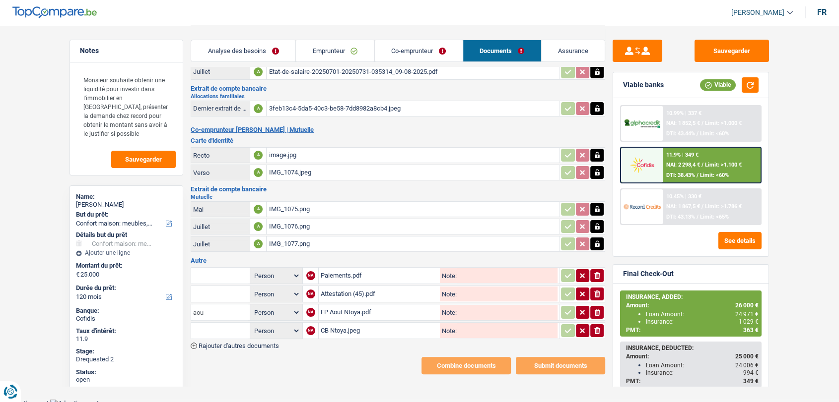
click at [235, 314] on input "aou" at bounding box center [220, 313] width 55 height 16
click at [229, 338] on li "Fiche de paie Août" at bounding box center [254, 344] width 117 height 12
type input "Fiche de paie Août"
click at [223, 330] on input "text" at bounding box center [220, 331] width 55 height 16
click at [221, 344] on li "Carte bancaire" at bounding box center [247, 350] width 102 height 12
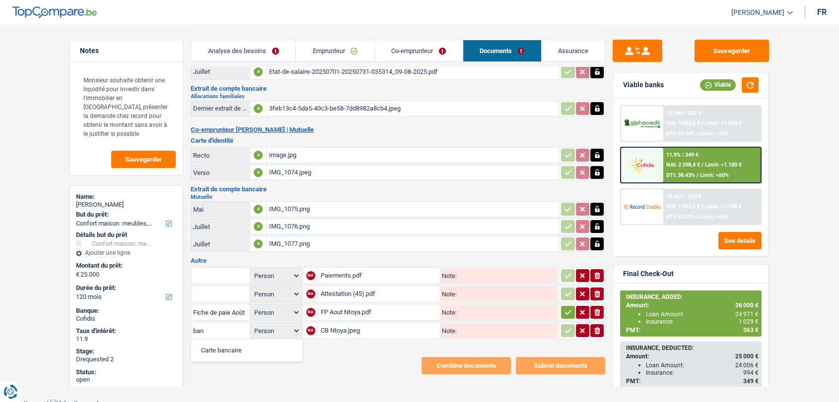
type input "Carte bancaire"
drag, startPoint x: 562, startPoint y: 308, endPoint x: 562, endPoint y: 315, distance: 7.0
click at [564, 308] on icon "button" at bounding box center [568, 313] width 8 height 10
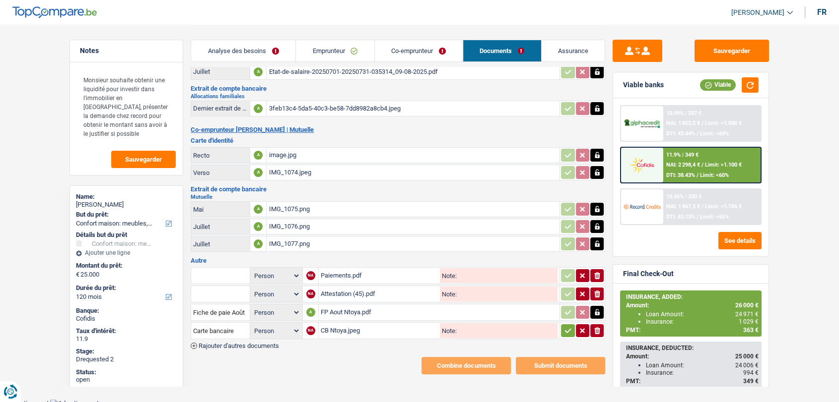
click at [567, 329] on icon "button" at bounding box center [568, 331] width 8 height 10
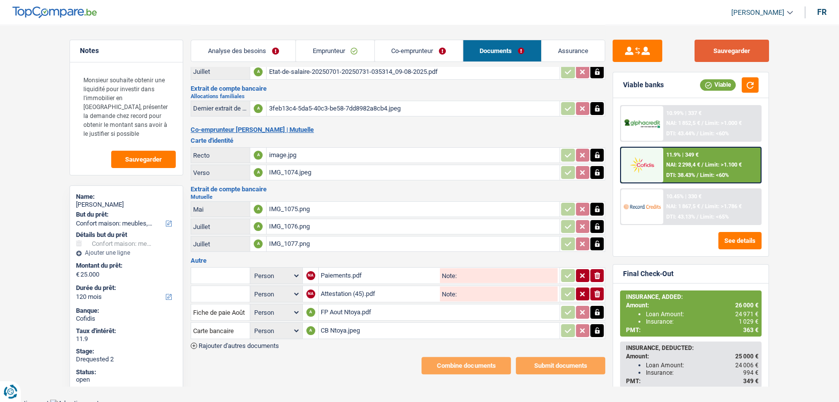
click at [736, 51] on button "Sauvegarder" at bounding box center [731, 51] width 74 height 22
click at [586, 52] on link "Assurance" at bounding box center [573, 50] width 64 height 21
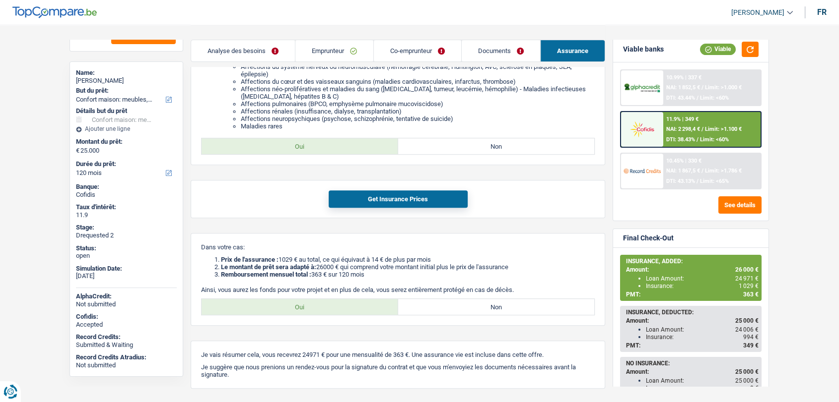
scroll to position [55, 0]
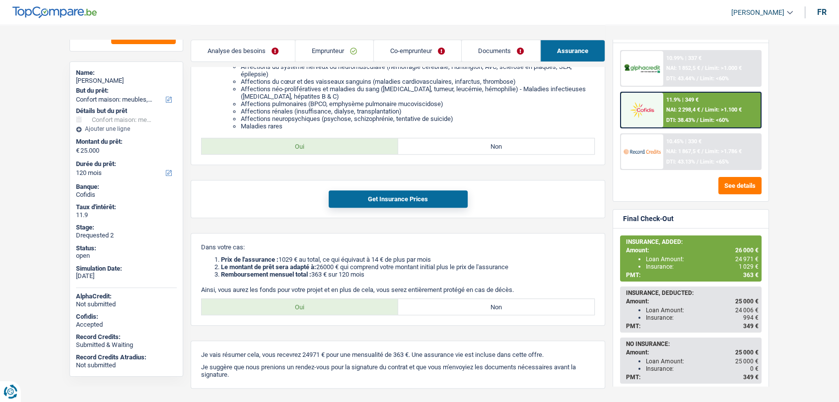
click at [484, 51] on link "Documents" at bounding box center [500, 50] width 78 height 21
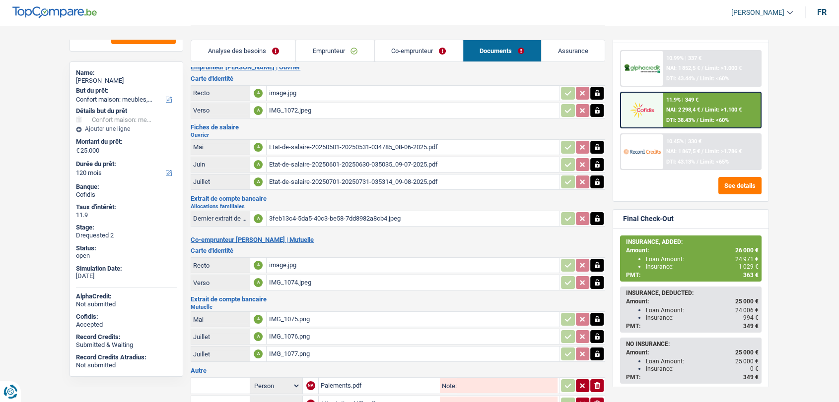
scroll to position [0, 0]
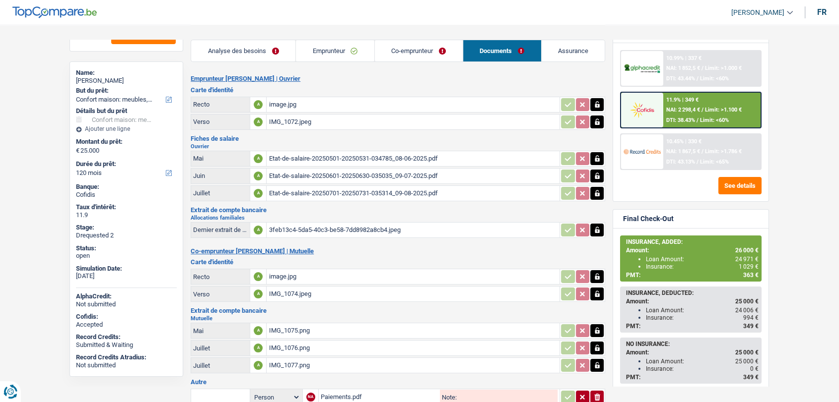
click at [333, 153] on div "Etat-de-salaire-20250501-20250531-034785_08-06-2025.pdf" at bounding box center [412, 158] width 289 height 15
click at [356, 175] on div "Etat-de-salaire-20250601-20250630-035035_09-07-2025.pdf" at bounding box center [412, 176] width 289 height 15
click at [352, 190] on div "Etat-de-salaire-20250701-20250731-035314_09-08-2025.pdf" at bounding box center [412, 193] width 289 height 15
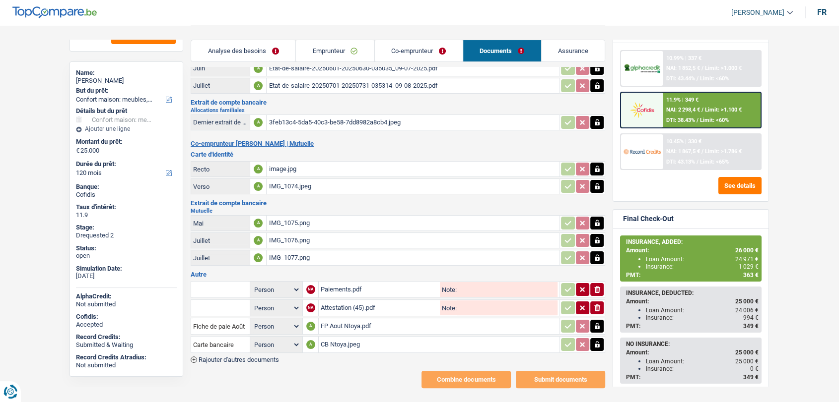
scroll to position [110, 0]
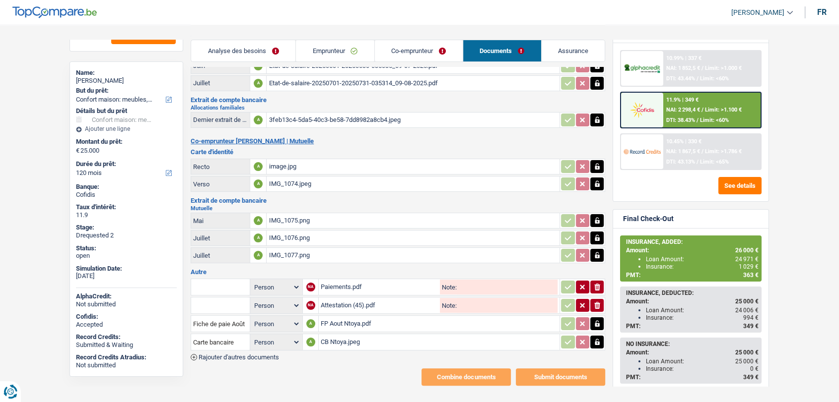
click at [336, 318] on div "FP Aout Ntoya.pdf" at bounding box center [439, 324] width 237 height 15
click at [295, 215] on div "IMG_1075.png" at bounding box center [412, 220] width 289 height 15
click at [289, 236] on div "IMG_1076.png" at bounding box center [412, 238] width 289 height 15
click at [286, 250] on div "IMG_1077.png" at bounding box center [412, 255] width 289 height 15
click at [402, 52] on link "Co-emprunteur" at bounding box center [419, 50] width 88 height 21
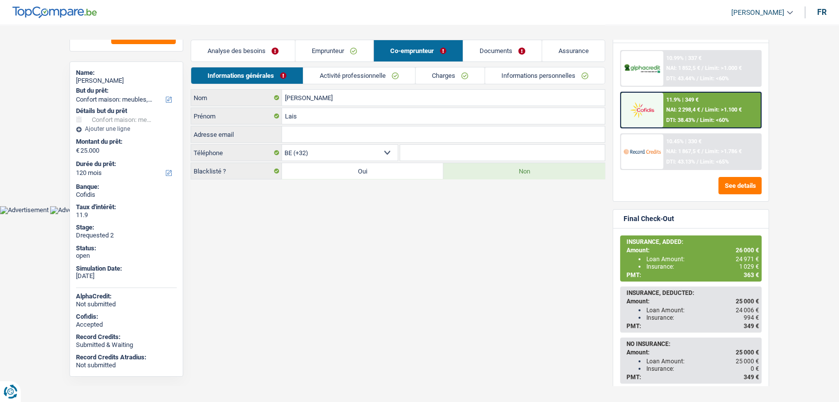
scroll to position [0, 0]
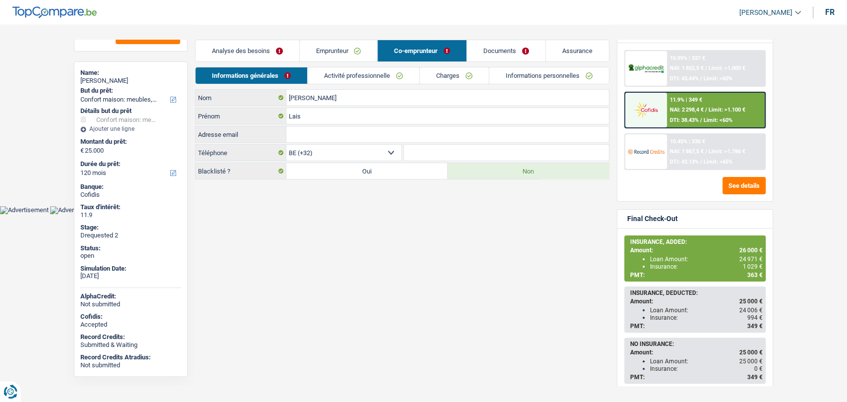
click at [357, 51] on link "Emprunteur" at bounding box center [339, 50] width 78 height 21
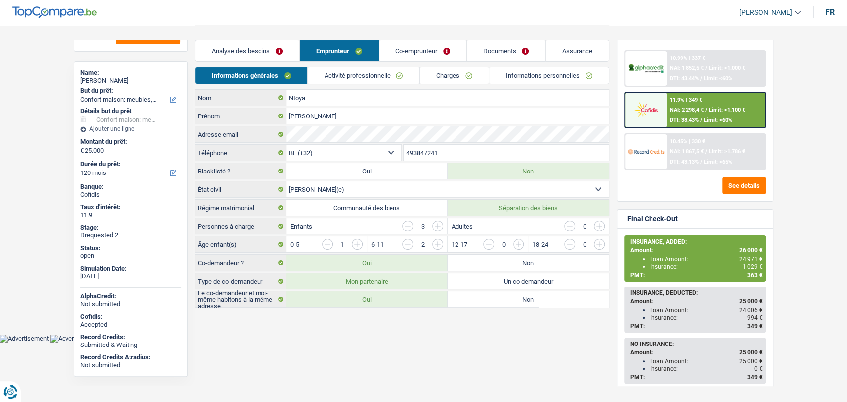
click at [227, 48] on link "Analyse des besoins" at bounding box center [247, 50] width 104 height 21
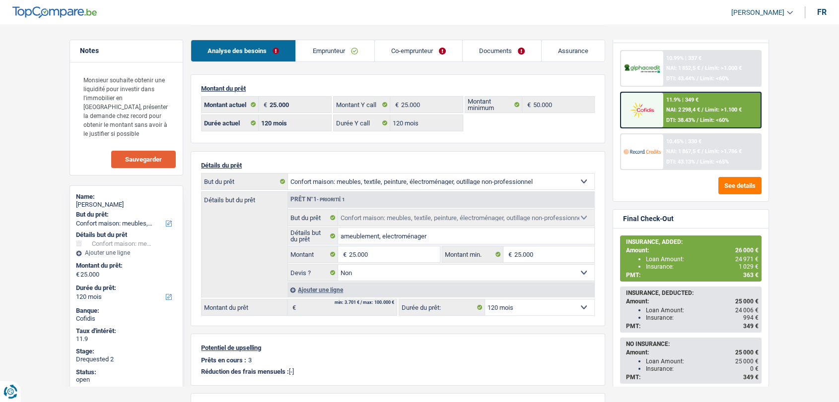
click at [131, 154] on button "Sauvegarder" at bounding box center [143, 159] width 65 height 17
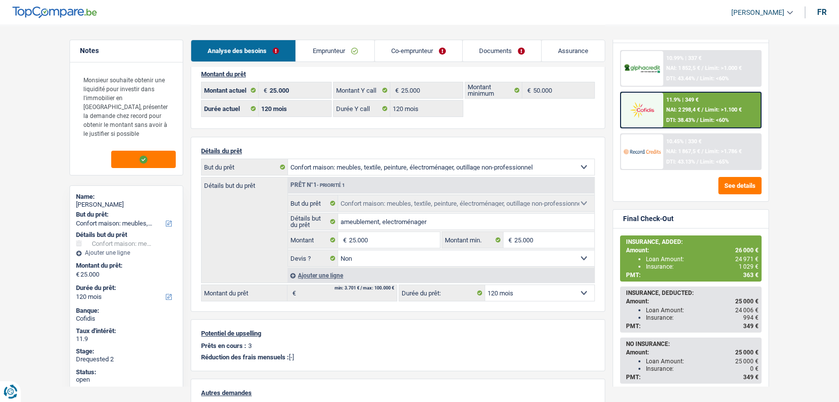
scroll to position [123, 0]
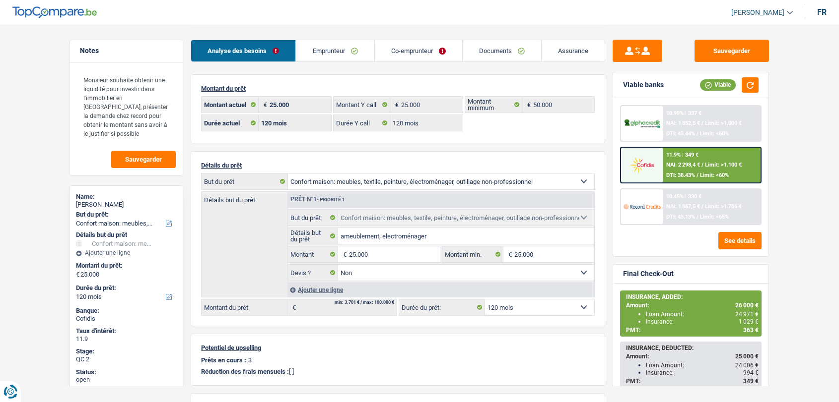
select select "household"
select select "120"
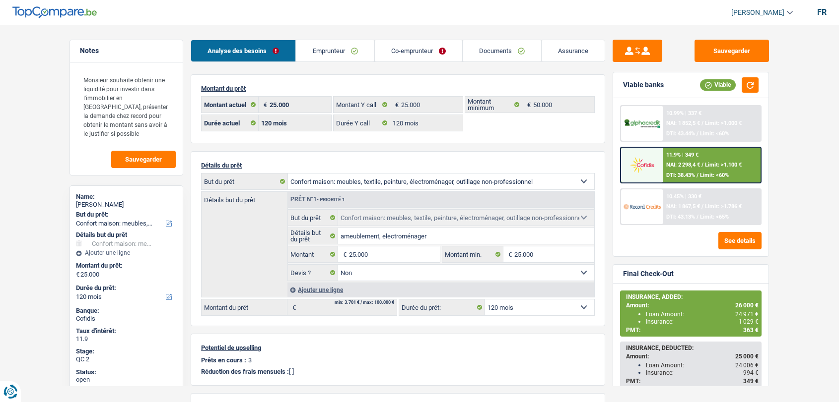
select select "household"
select select "false"
select select "120"
select select "household"
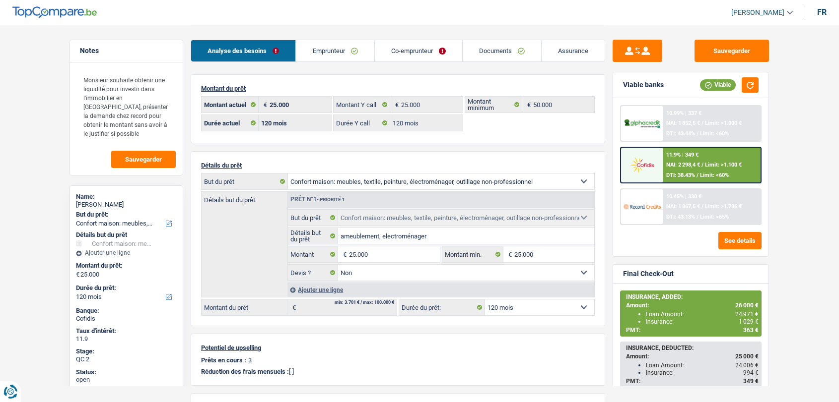
select select "household"
select select "120"
click at [501, 45] on link "Documents" at bounding box center [501, 50] width 78 height 21
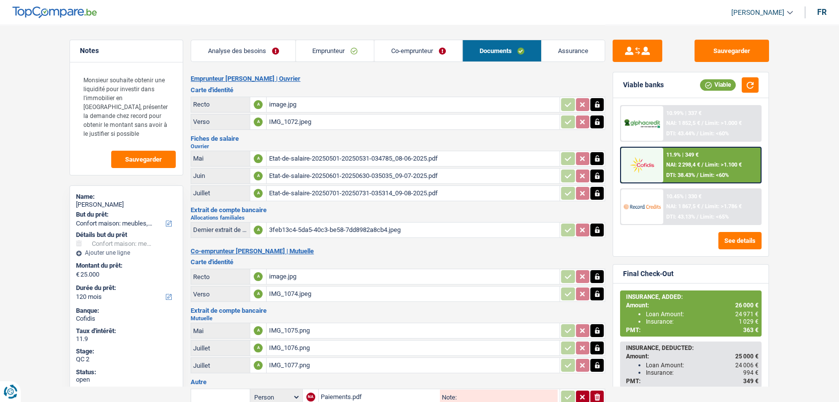
click at [282, 108] on div "image.jpg" at bounding box center [412, 104] width 289 height 15
click at [301, 125] on div "IMG_1072.jpeg" at bounding box center [412, 122] width 289 height 15
click at [405, 47] on link "Co-emprunteur" at bounding box center [418, 50] width 88 height 21
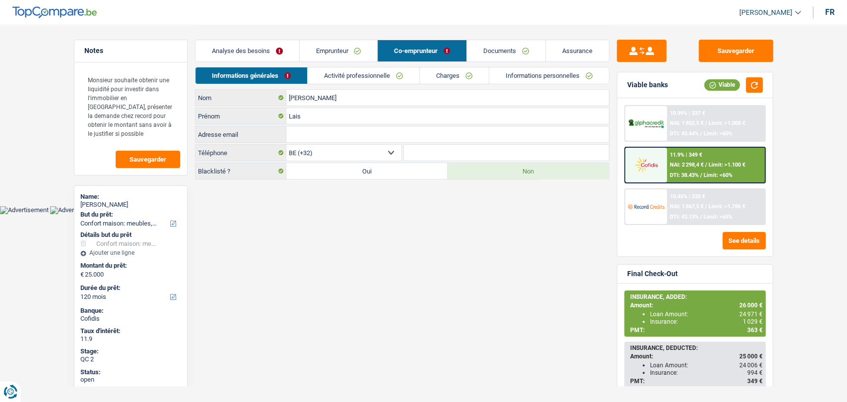
click at [345, 49] on link "Emprunteur" at bounding box center [339, 50] width 78 height 21
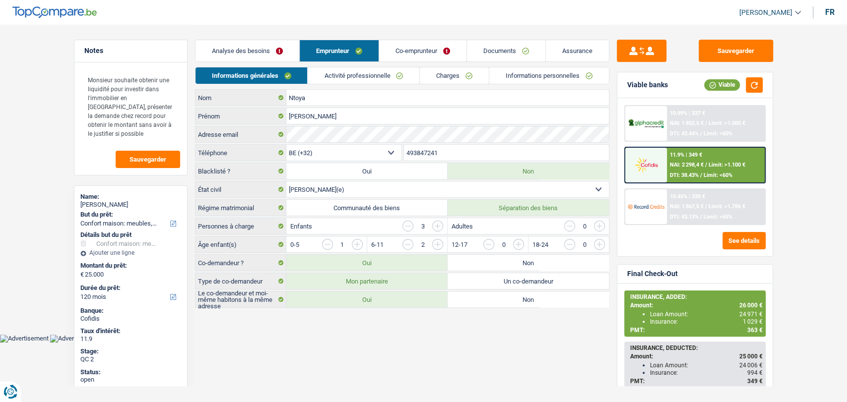
drag, startPoint x: 447, startPoint y: 150, endPoint x: 396, endPoint y: 148, distance: 51.1
click at [396, 148] on div "BE (+32) LU (+352) Sélectionner une option Téléphone 493847241 Téléphone" at bounding box center [402, 153] width 414 height 18
click at [491, 54] on link "Documents" at bounding box center [506, 50] width 78 height 21
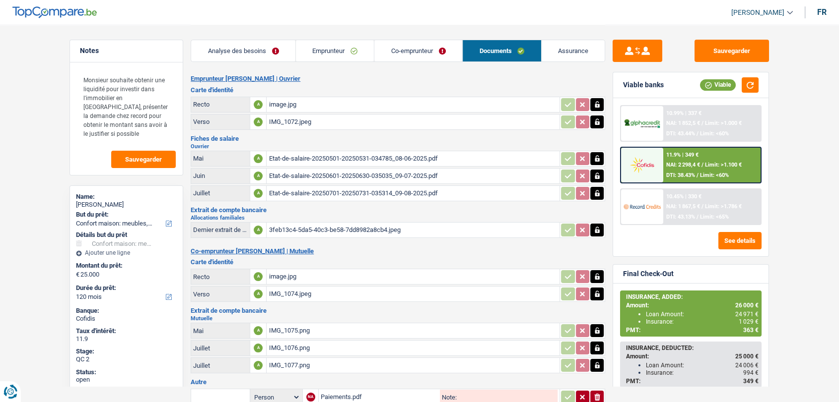
click at [279, 274] on div "image.jpg" at bounding box center [412, 276] width 289 height 15
click at [306, 288] on div "IMG_1074.jpeg" at bounding box center [412, 294] width 289 height 15
drag, startPoint x: 0, startPoint y: 69, endPoint x: 40, endPoint y: 62, distance: 40.4
click at [0, 70] on main "Notes Monsieur souhaite obtenir une liquidité pour investir dans l'immobilier e…" at bounding box center [419, 260] width 839 height 521
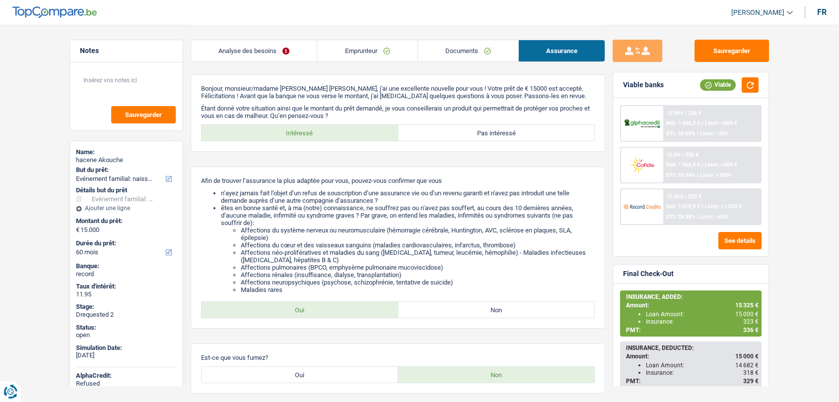
select select "familyEvent"
select select "60"
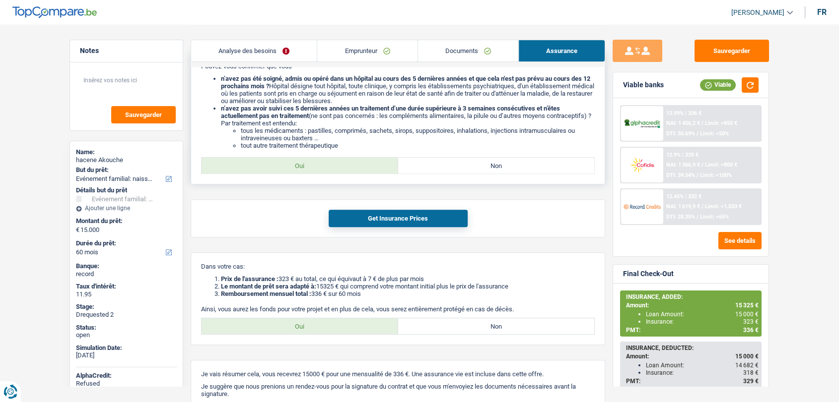
scroll to position [386, 0]
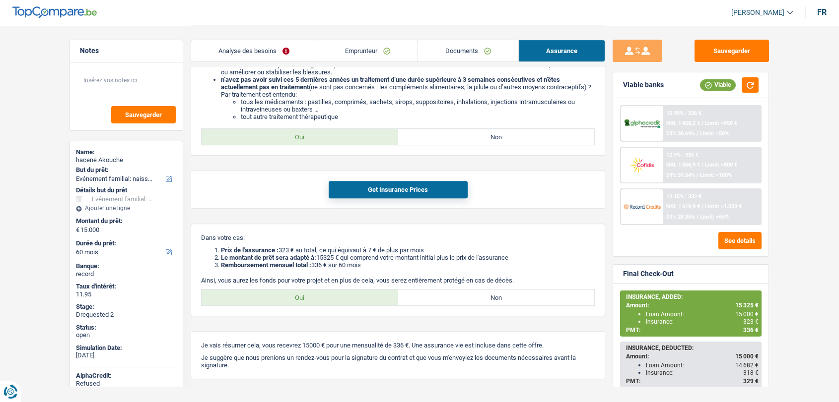
drag, startPoint x: 247, startPoint y: 57, endPoint x: 234, endPoint y: 0, distance: 57.9
click at [247, 56] on link "Analyse des besoins" at bounding box center [254, 50] width 126 height 21
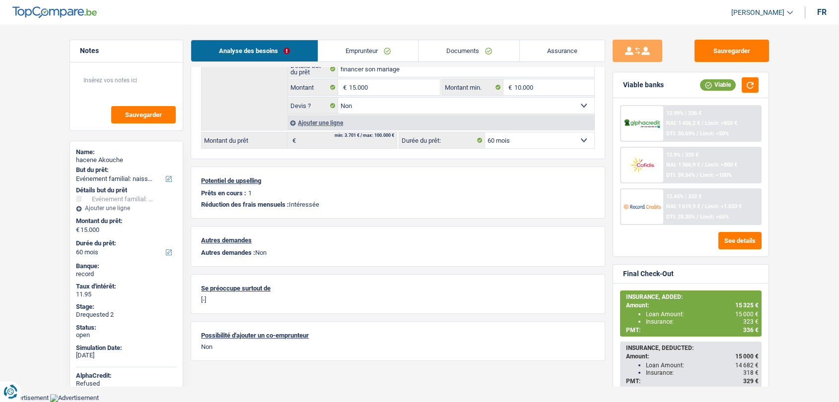
scroll to position [171, 0]
click at [448, 58] on link "Documents" at bounding box center [468, 50] width 101 height 21
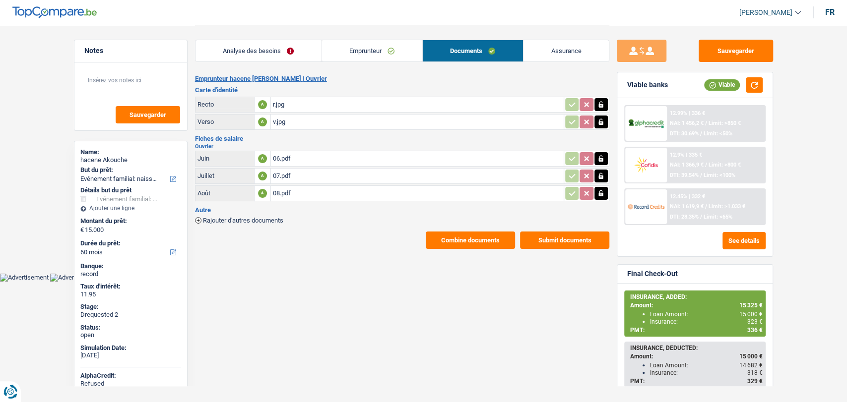
click at [288, 154] on div "06.pdf" at bounding box center [417, 158] width 289 height 15
click at [286, 174] on div "07.pdf" at bounding box center [417, 176] width 289 height 15
click at [278, 156] on div "06.pdf" at bounding box center [417, 158] width 289 height 15
click at [283, 192] on div "08.pdf" at bounding box center [417, 193] width 289 height 15
click at [369, 53] on link "Emprunteur" at bounding box center [372, 50] width 100 height 21
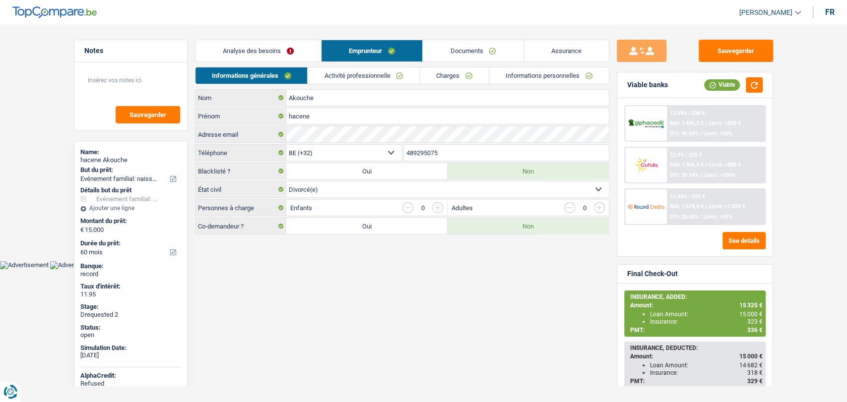
click at [387, 70] on link "Activité professionnelle" at bounding box center [364, 75] width 112 height 16
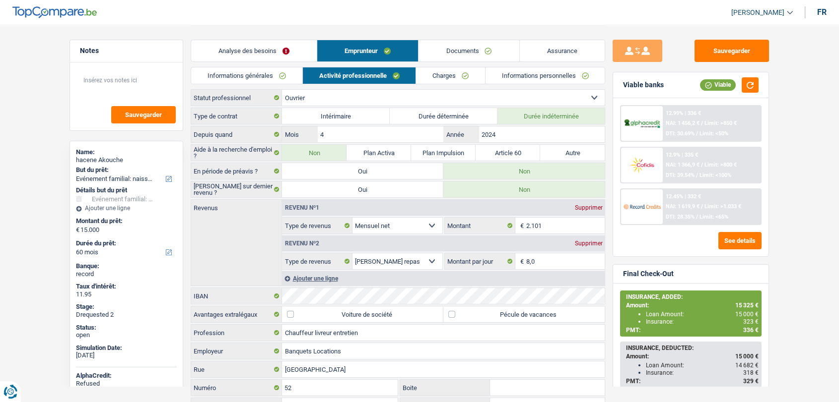
click at [443, 74] on link "Charges" at bounding box center [450, 75] width 69 height 16
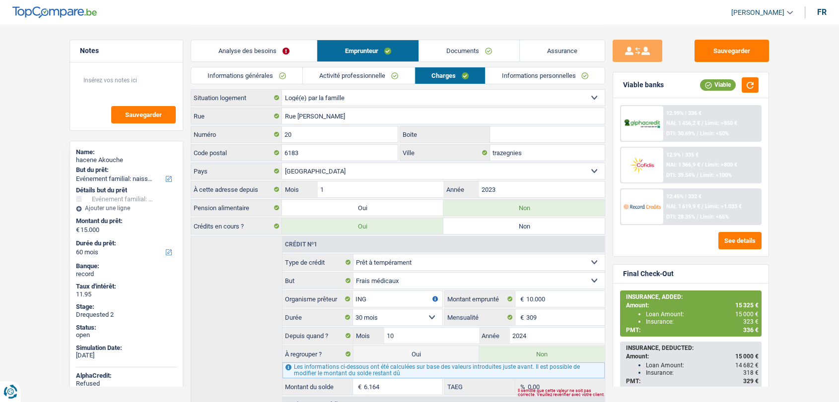
click at [470, 49] on link "Documents" at bounding box center [469, 50] width 100 height 21
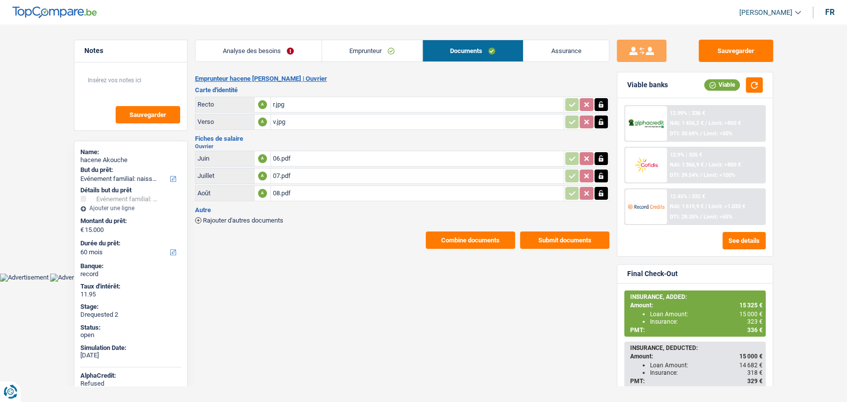
click at [359, 53] on link "Emprunteur" at bounding box center [372, 50] width 100 height 21
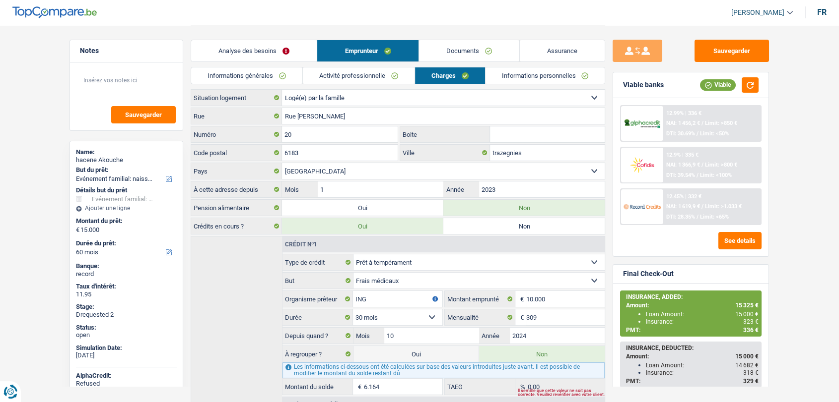
click at [381, 67] on li "Activité professionnelle" at bounding box center [358, 75] width 112 height 17
drag, startPoint x: 377, startPoint y: 74, endPoint x: 336, endPoint y: 72, distance: 40.7
click at [377, 74] on link "Activité professionnelle" at bounding box center [359, 75] width 112 height 16
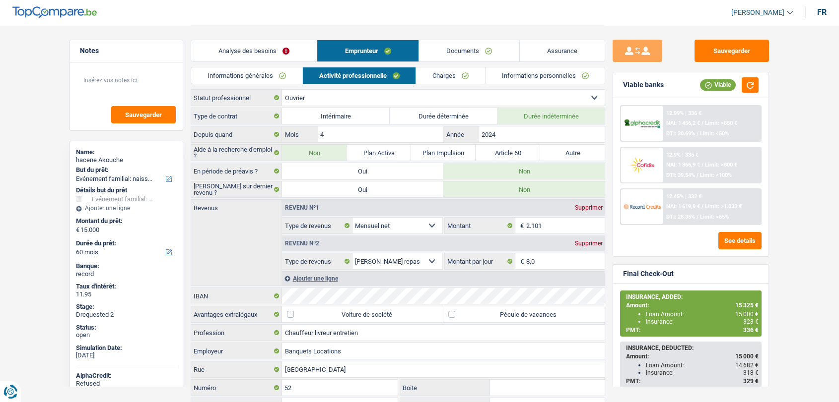
click at [266, 72] on link "Informations générales" at bounding box center [246, 75] width 111 height 16
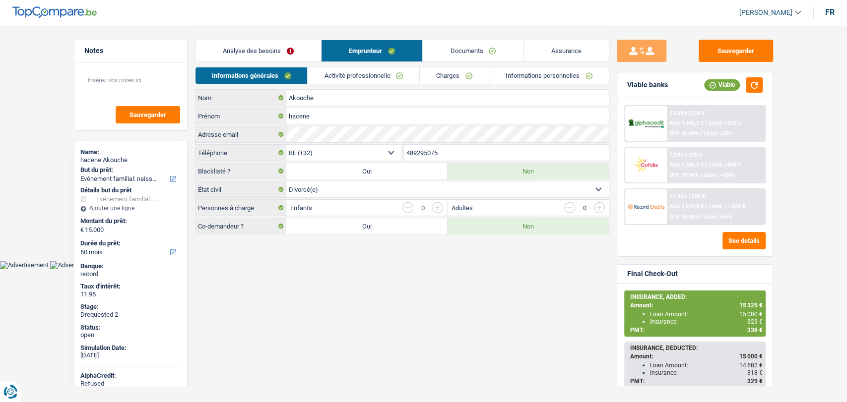
drag, startPoint x: 447, startPoint y: 154, endPoint x: 400, endPoint y: 151, distance: 46.8
click at [399, 151] on div "BE (+32) LU (+352) Sélectionner une option Téléphone 489295075 Téléphone" at bounding box center [402, 153] width 414 height 18
click at [486, 55] on link "Documents" at bounding box center [473, 50] width 100 height 21
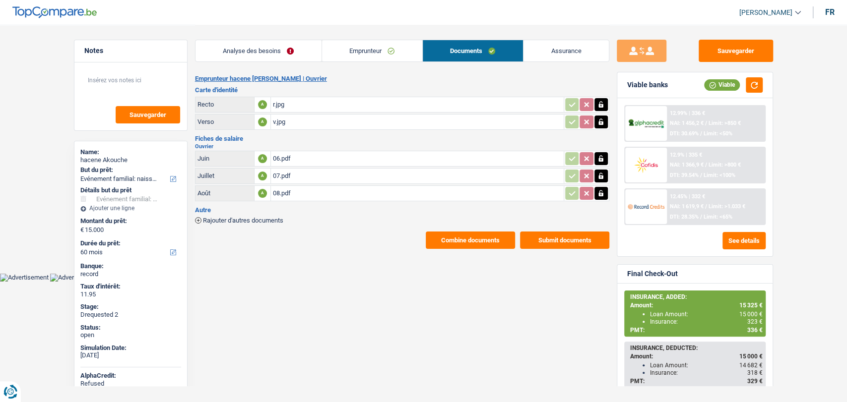
click at [443, 238] on button "Combine documents" at bounding box center [470, 240] width 89 height 17
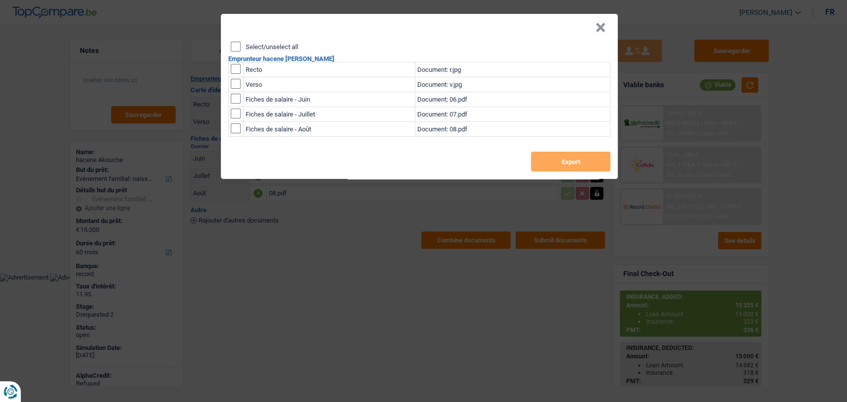
click at [234, 65] on input "checkbox" at bounding box center [236, 69] width 10 height 10
checkbox input "true"
drag, startPoint x: 236, startPoint y: 84, endPoint x: 345, endPoint y: 96, distance: 110.3
click at [236, 84] on input "checkbox" at bounding box center [236, 84] width 10 height 10
checkbox input "true"
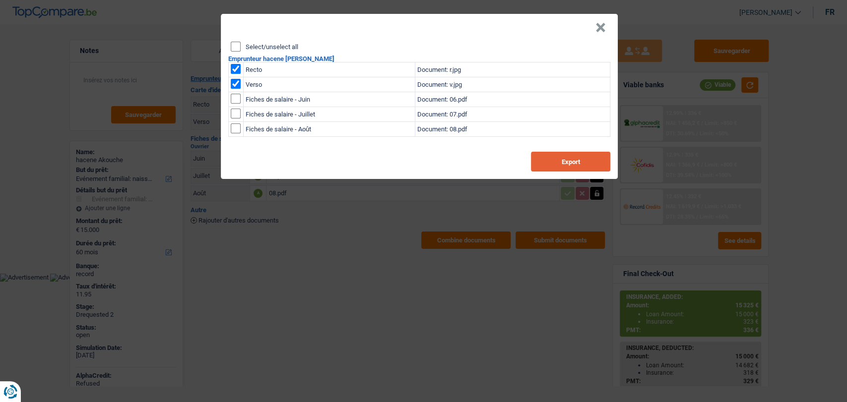
click at [600, 162] on button "Export" at bounding box center [570, 162] width 79 height 20
click at [56, 52] on div "× Select/unselect all Emprunteur hacene Akouche Recto Document: r.jpg Verso Doc…" at bounding box center [423, 201] width 847 height 402
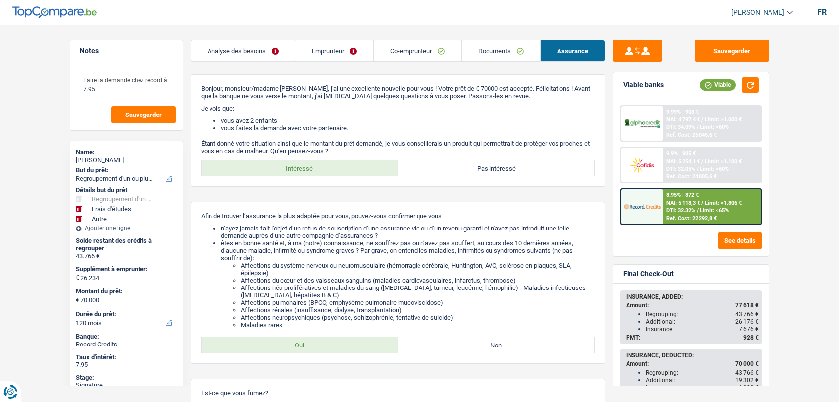
select select "refinancing"
select select "study"
select select "other"
select select "120"
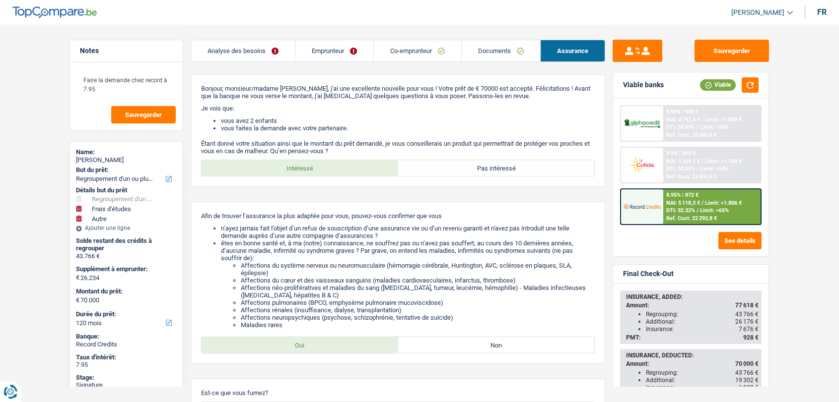
click at [567, 57] on link "Assurance" at bounding box center [572, 50] width 64 height 21
click at [482, 49] on link "Documents" at bounding box center [500, 50] width 78 height 21
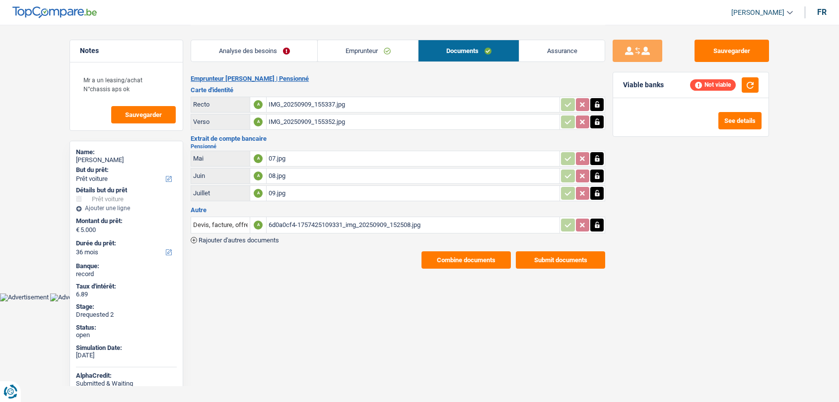
select select "car"
select select "36"
select select "retired"
select select "pension"
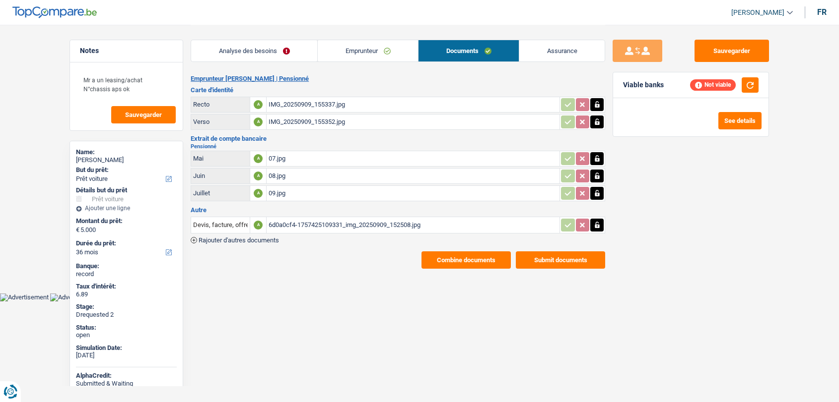
select select "BE"
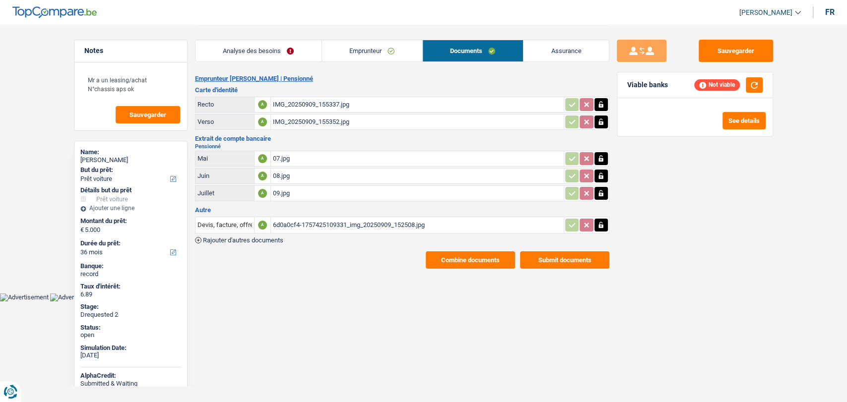
click at [363, 55] on link "Emprunteur" at bounding box center [372, 50] width 100 height 21
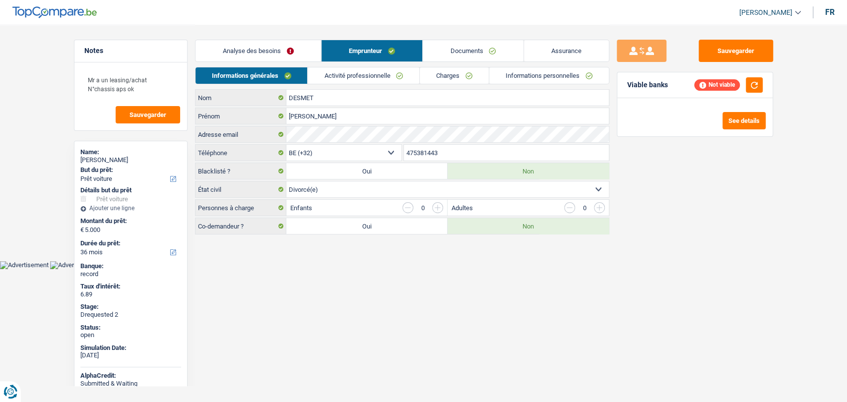
click at [348, 71] on link "Activité professionnelle" at bounding box center [364, 75] width 112 height 16
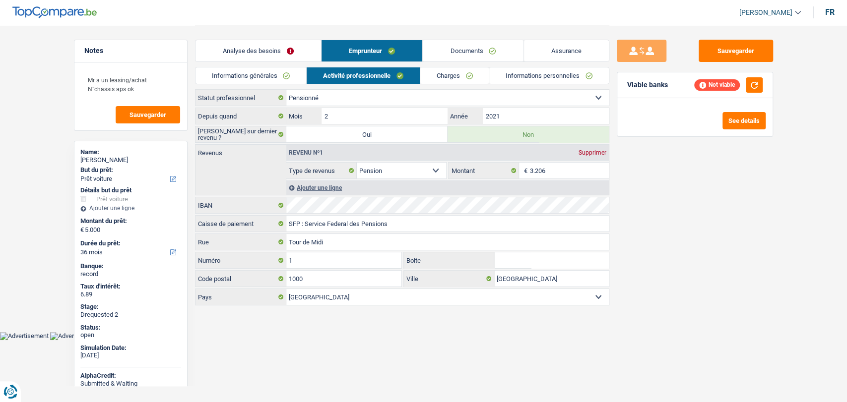
click at [452, 73] on link "Charges" at bounding box center [454, 75] width 69 height 16
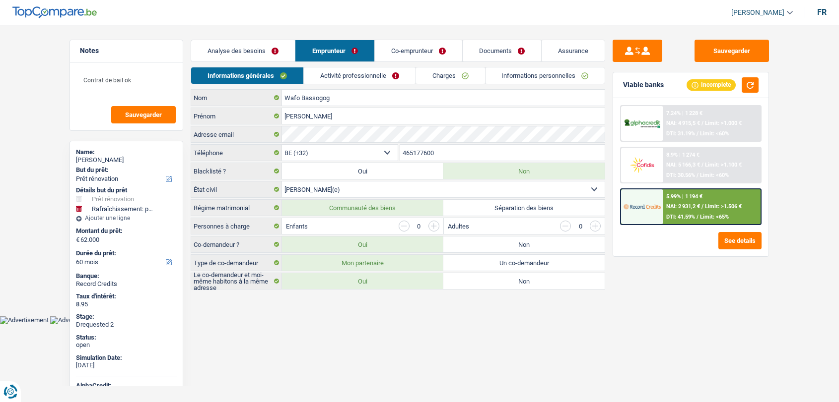
select select "renovation"
select select "houseOrGarden"
select select "60"
select select "32"
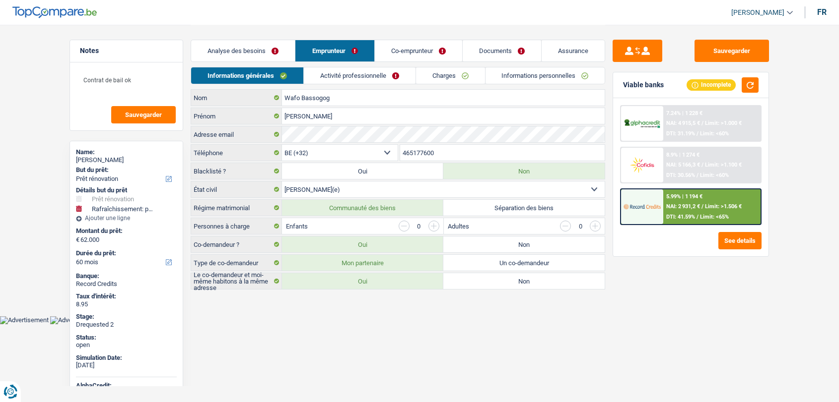
select select "married"
select select "independent"
select select "netSalary"
select select "rentalIncome"
select select "BE"
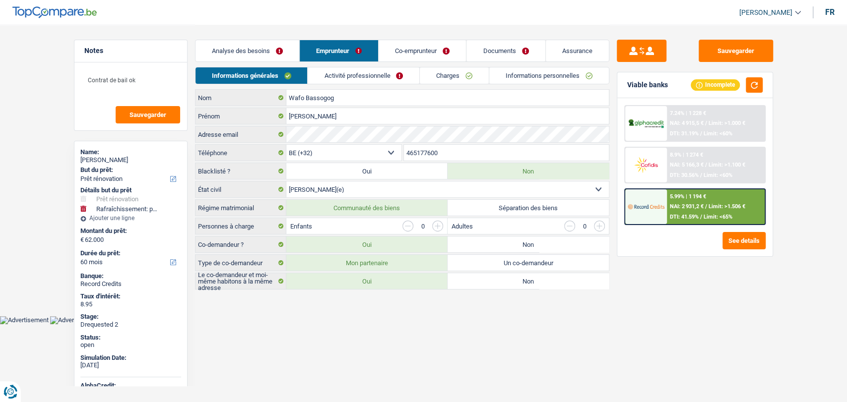
click at [367, 77] on link "Activité professionnelle" at bounding box center [364, 75] width 112 height 16
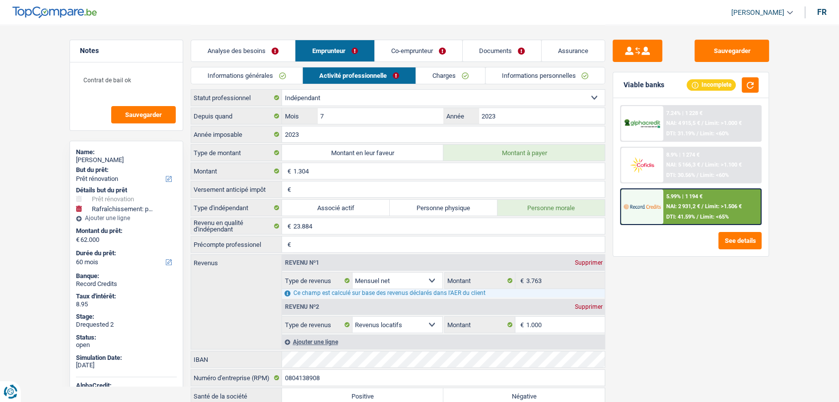
click at [442, 79] on link "Charges" at bounding box center [450, 75] width 69 height 16
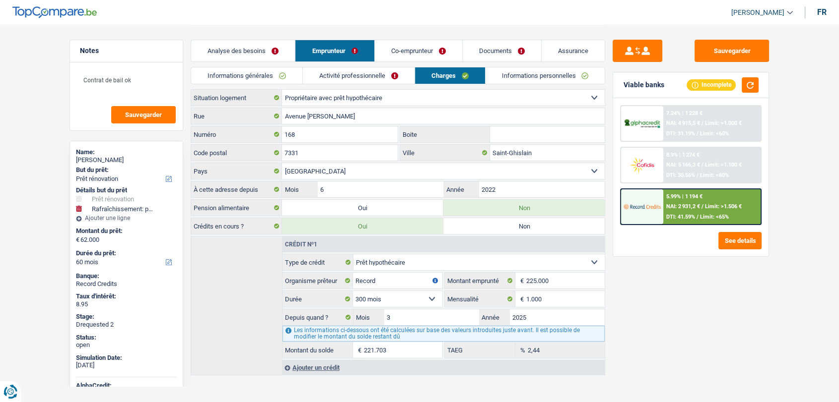
click at [338, 77] on link "Activité professionnelle" at bounding box center [359, 75] width 112 height 16
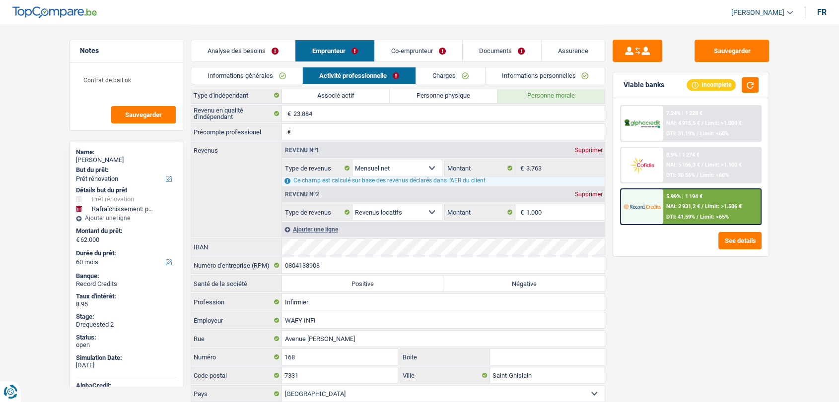
scroll to position [53, 0]
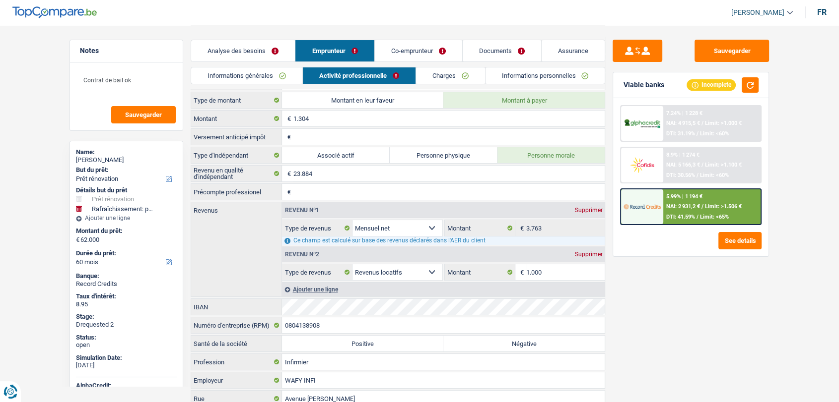
click at [425, 47] on link "Co-emprunteur" at bounding box center [418, 50] width 87 height 21
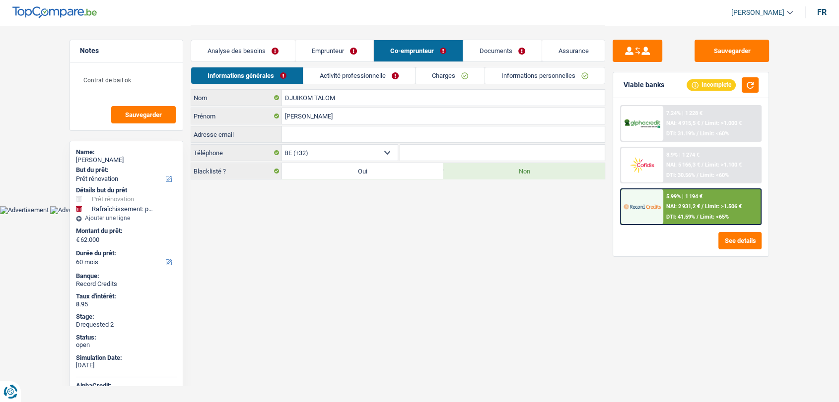
scroll to position [0, 0]
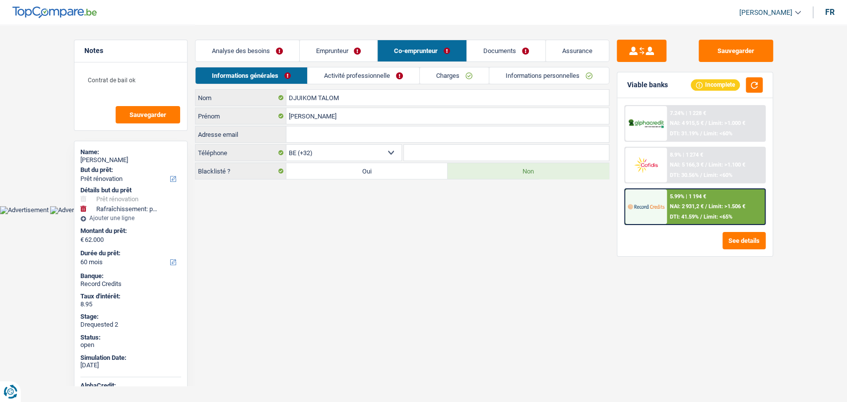
click at [354, 70] on link "Activité professionnelle" at bounding box center [364, 75] width 112 height 16
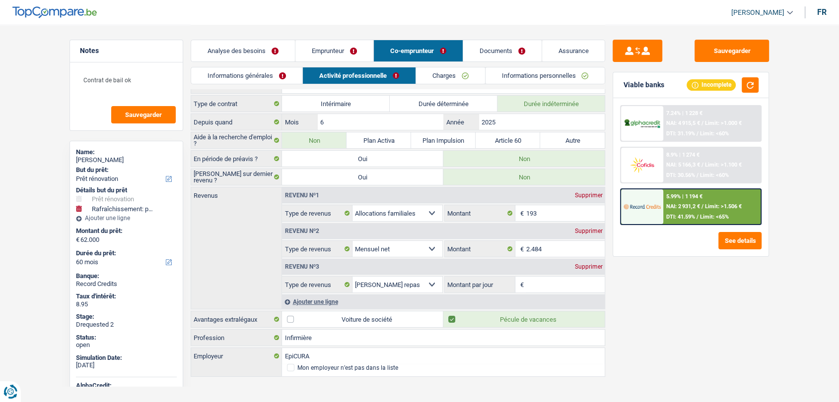
scroll to position [20, 0]
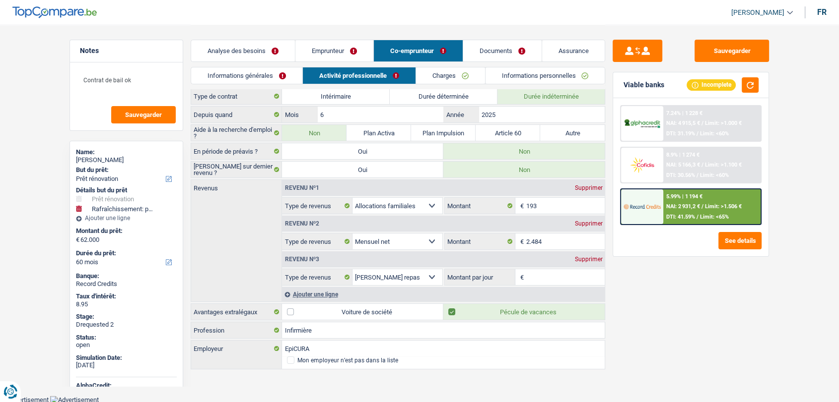
click at [309, 57] on link "Emprunteur" at bounding box center [334, 50] width 78 height 21
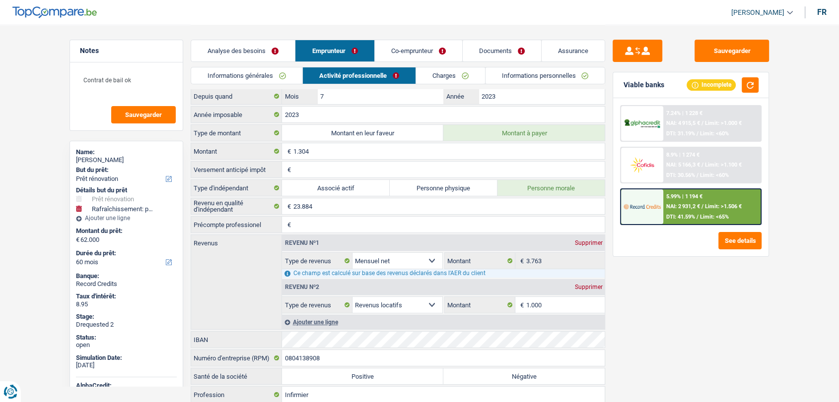
click at [256, 72] on link "Informations générales" at bounding box center [246, 75] width 111 height 16
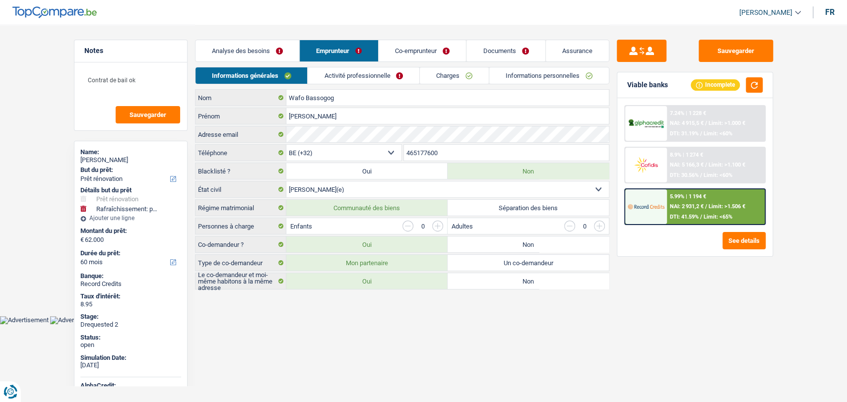
click at [452, 75] on link "Charges" at bounding box center [454, 75] width 69 height 16
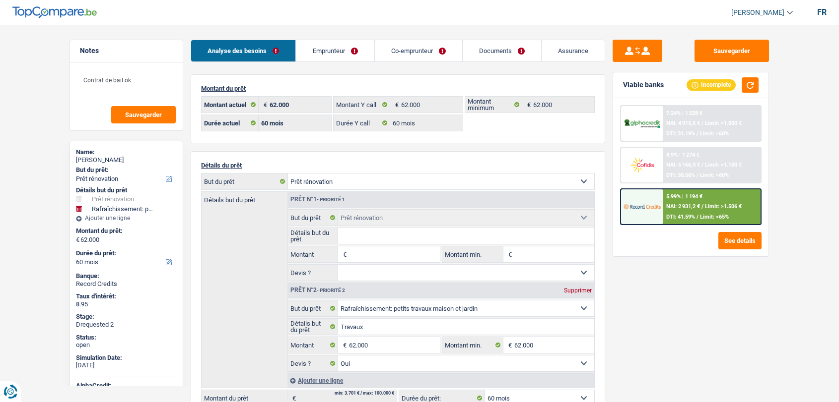
select select "renovation"
select select "houseOrGarden"
select select "60"
drag, startPoint x: 0, startPoint y: 0, endPoint x: 486, endPoint y: 51, distance: 488.9
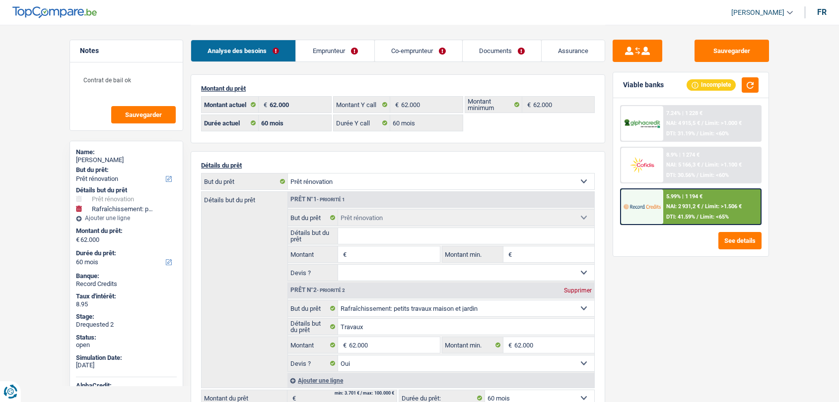
click at [486, 51] on link "Documents" at bounding box center [501, 50] width 78 height 21
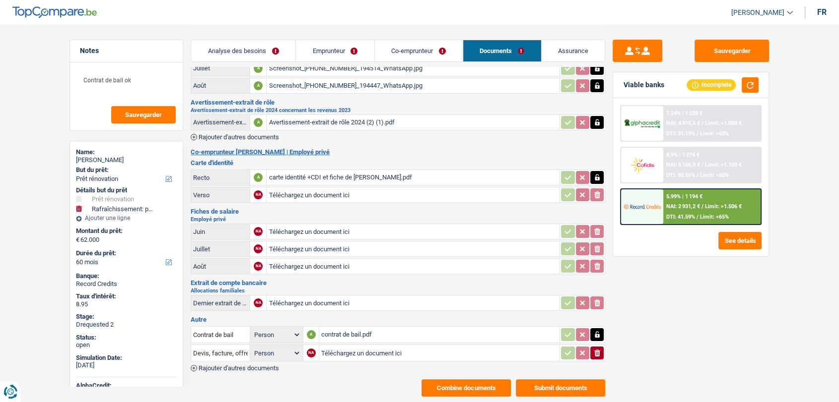
scroll to position [110, 0]
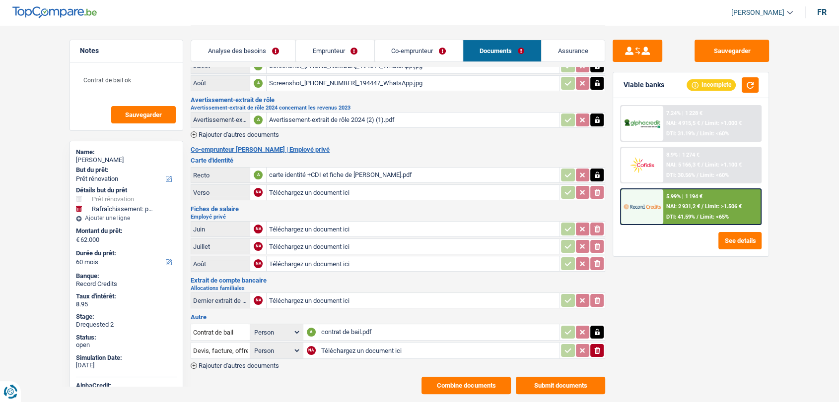
click at [365, 172] on div "carte identité +CDI et fiche de [PERSON_NAME].pdf" at bounding box center [412, 175] width 289 height 15
click at [572, 52] on link "Assurance" at bounding box center [573, 50] width 64 height 21
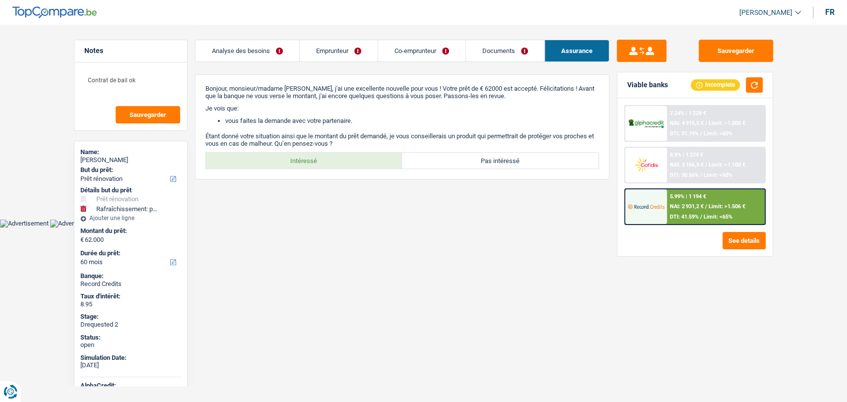
click at [232, 45] on link "Analyse des besoins" at bounding box center [247, 50] width 104 height 21
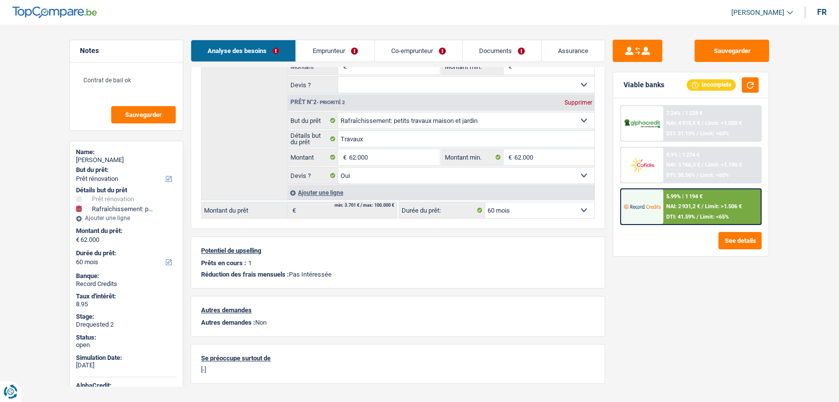
scroll to position [213, 0]
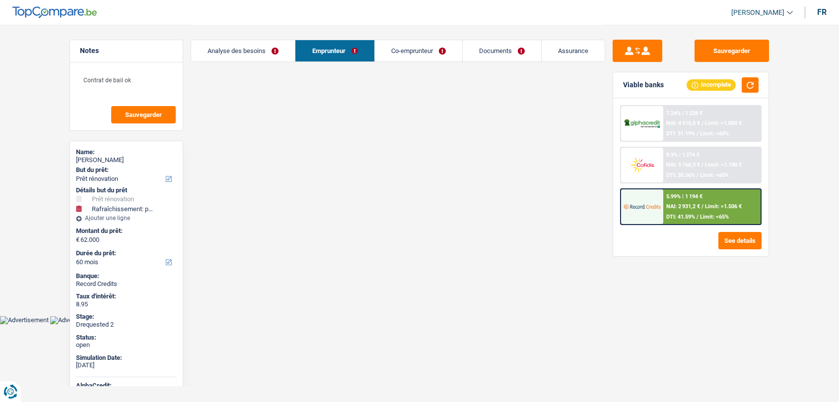
select select "renovation"
select select "houseOrGarden"
select select "60"
select select "32"
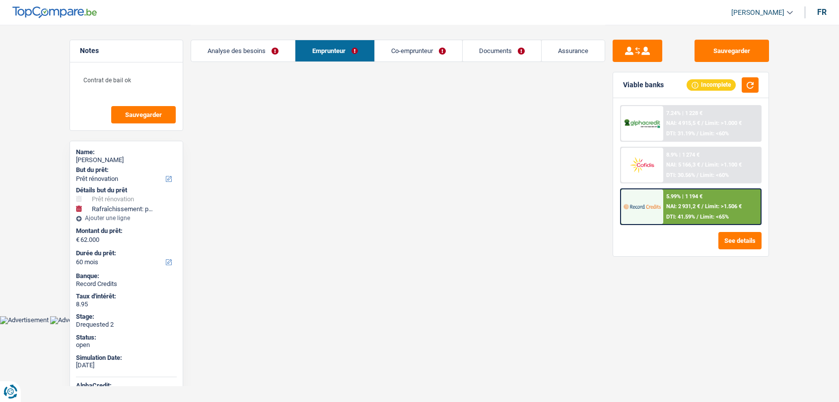
select select "married"
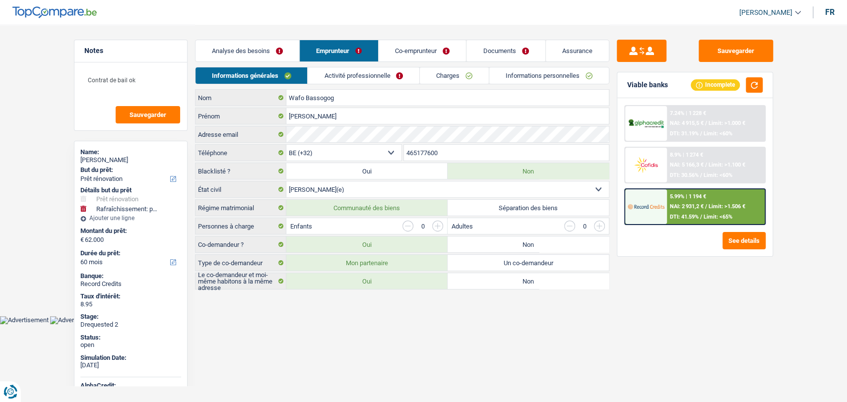
drag, startPoint x: 453, startPoint y: 152, endPoint x: 389, endPoint y: 153, distance: 64.5
click at [389, 153] on div "BE (+32) LU (+352) Sélectionner une option Téléphone 465177600 Téléphone" at bounding box center [402, 153] width 414 height 18
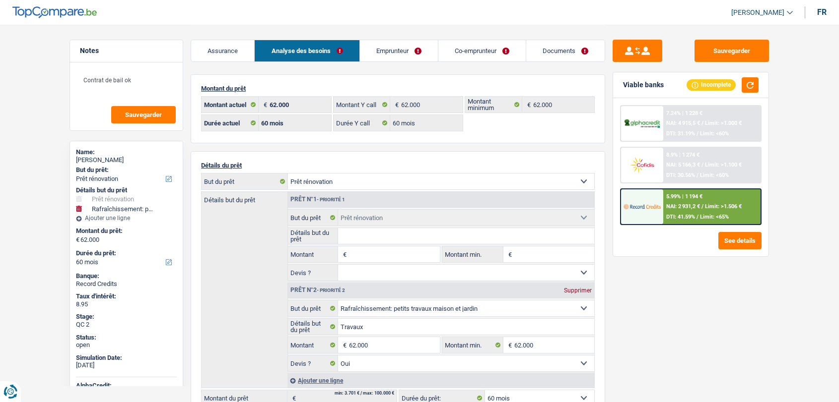
select select "renovation"
select select "houseOrGarden"
select select "60"
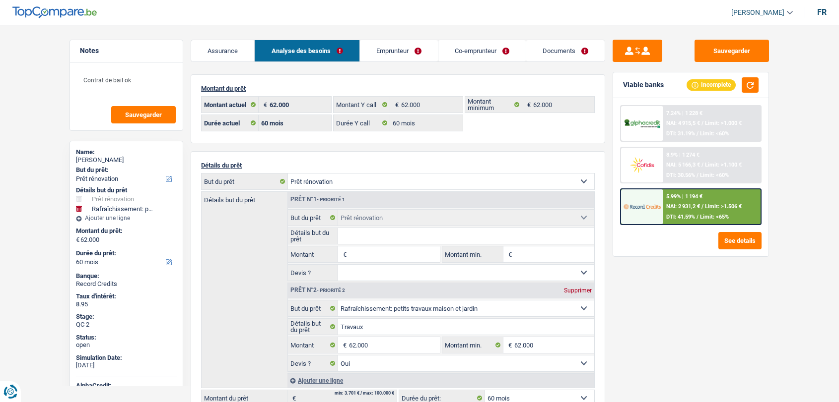
select select "60"
select select "renovation"
select select "houseOrGarden"
select select "yes"
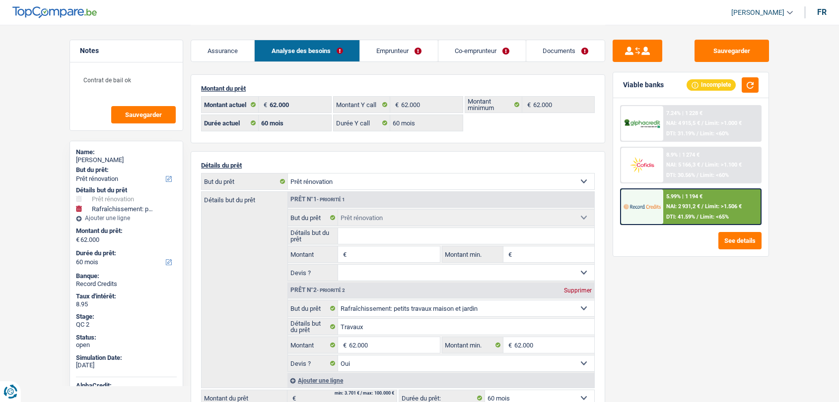
select select "60"
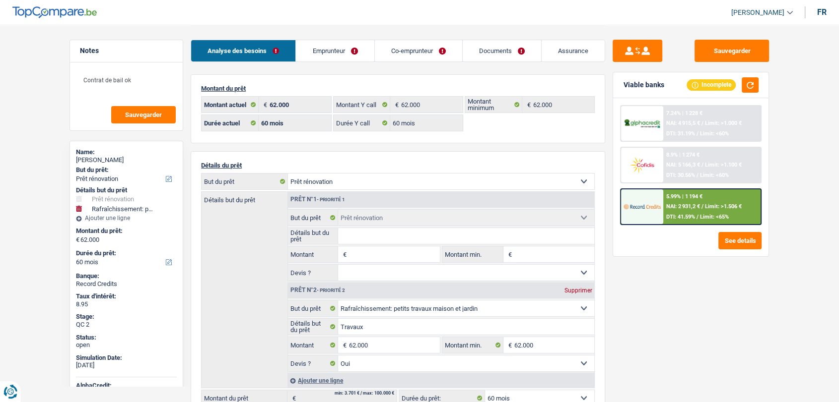
click at [487, 53] on link "Documents" at bounding box center [501, 50] width 78 height 21
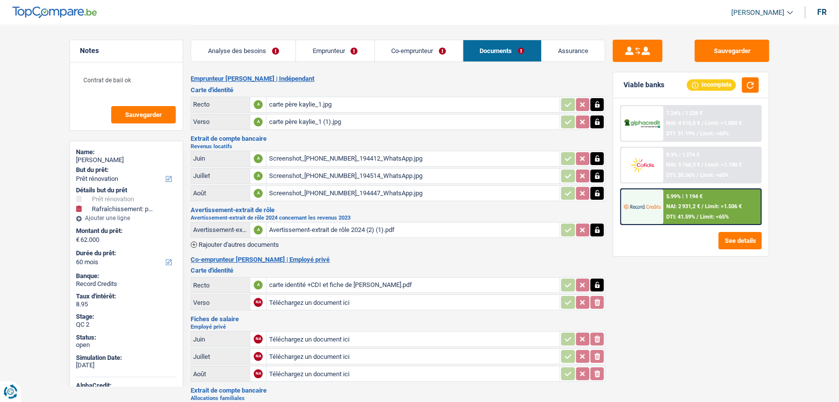
click at [318, 103] on div "carte père kaylie_1.jpg" at bounding box center [412, 104] width 289 height 15
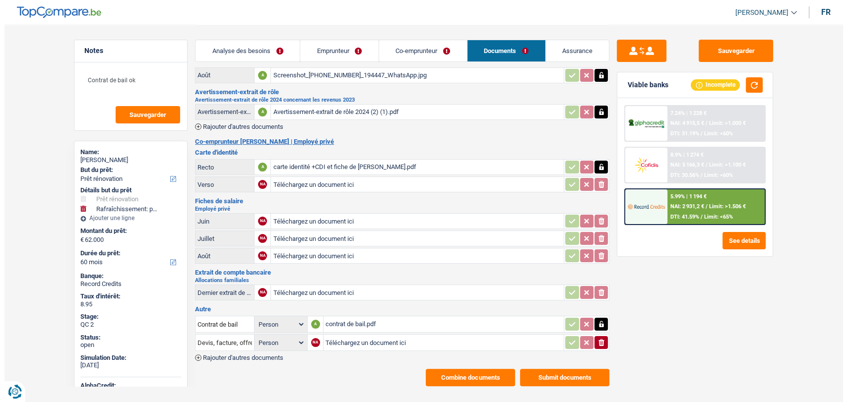
scroll to position [130, 0]
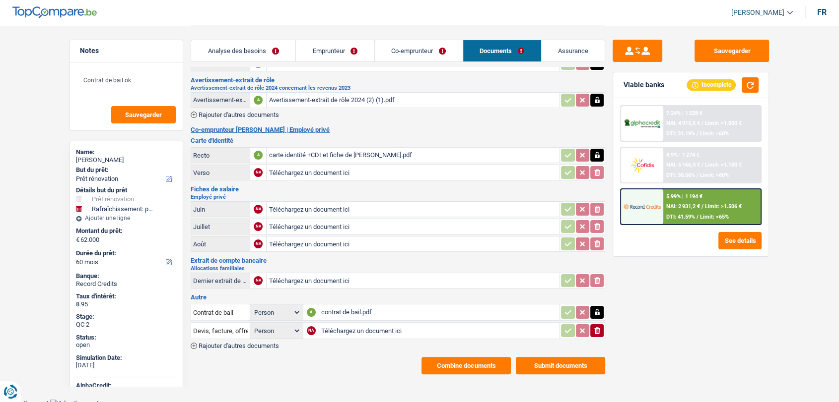
click at [447, 366] on button "Combine documents" at bounding box center [465, 365] width 89 height 17
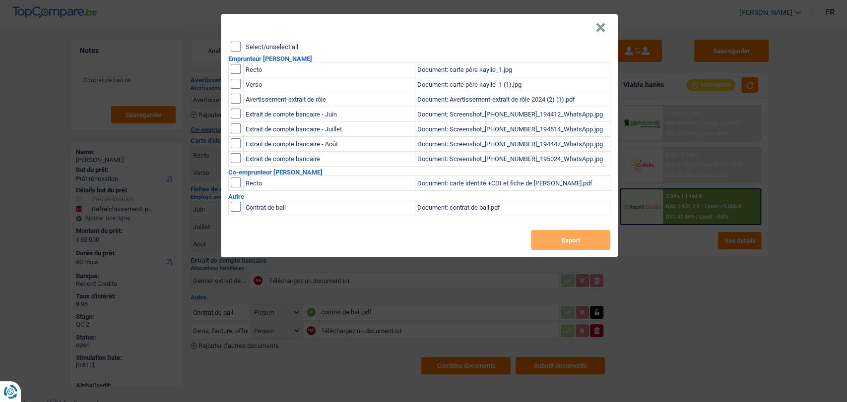
click at [234, 67] on input "checkbox" at bounding box center [236, 69] width 10 height 10
checkbox input "true"
click at [238, 84] on input "checkbox" at bounding box center [236, 84] width 10 height 10
checkbox input "true"
click at [598, 237] on button "Export" at bounding box center [570, 240] width 79 height 20
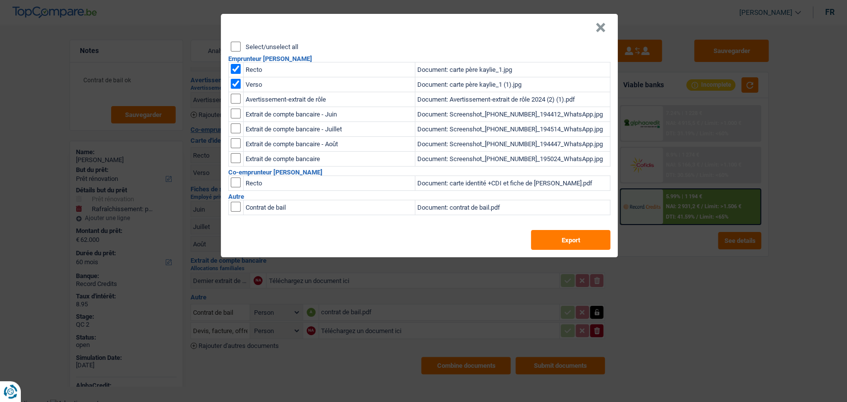
click at [237, 65] on input "checkbox" at bounding box center [236, 69] width 10 height 10
checkbox input "false"
click at [236, 80] on input "checkbox" at bounding box center [236, 84] width 10 height 10
checkbox input "false"
click at [238, 187] on input "checkbox" at bounding box center [236, 183] width 10 height 10
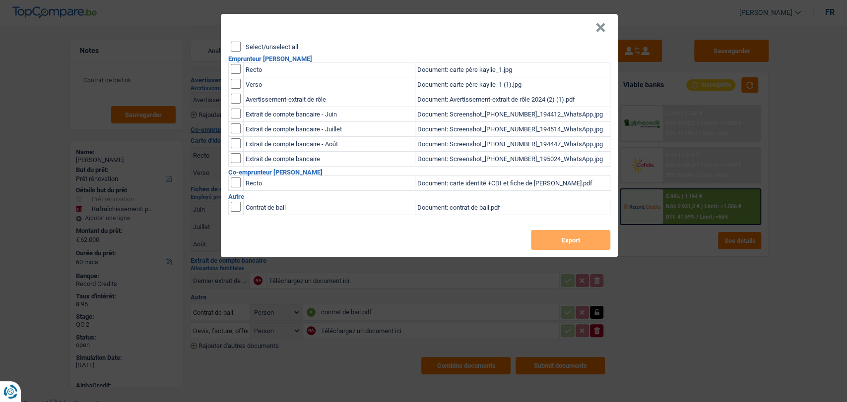
checkbox input "true"
click at [552, 241] on button "Export" at bounding box center [570, 240] width 79 height 20
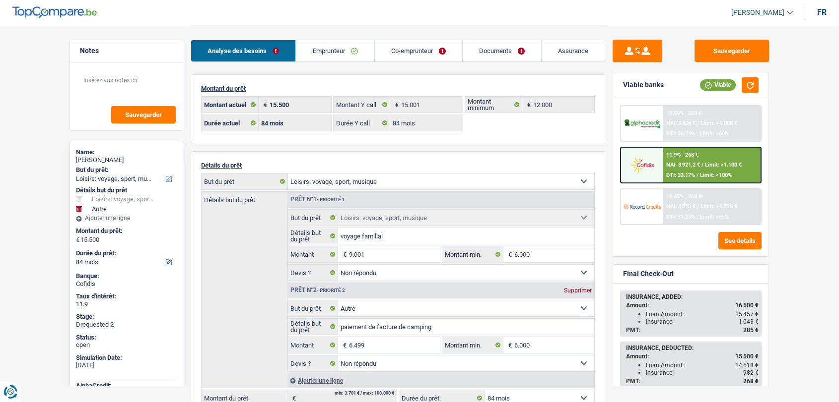
select select "hobbies"
select select "other"
select select "84"
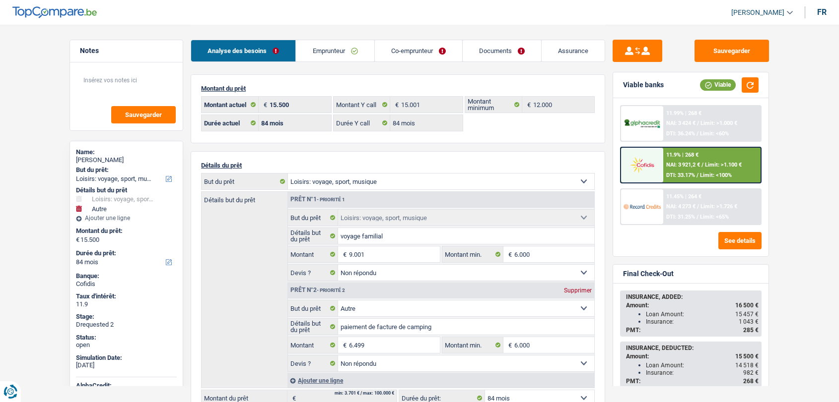
select select "84"
select select "hobbies"
select select "not_answered"
select select "other"
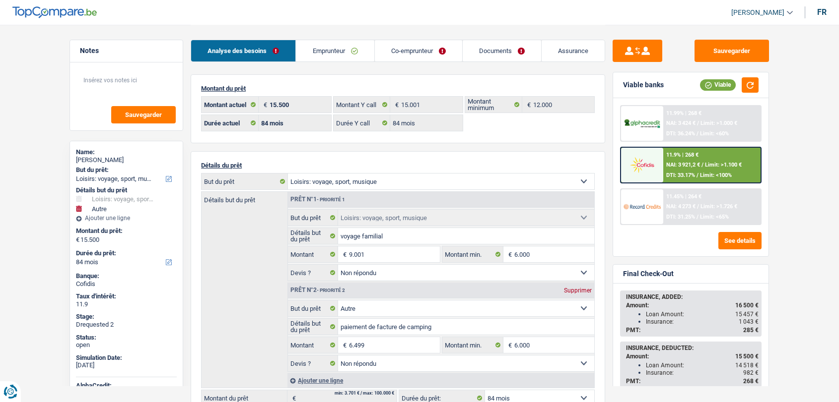
select select "not_answered"
select select "84"
click at [489, 44] on link "Documents" at bounding box center [501, 50] width 78 height 21
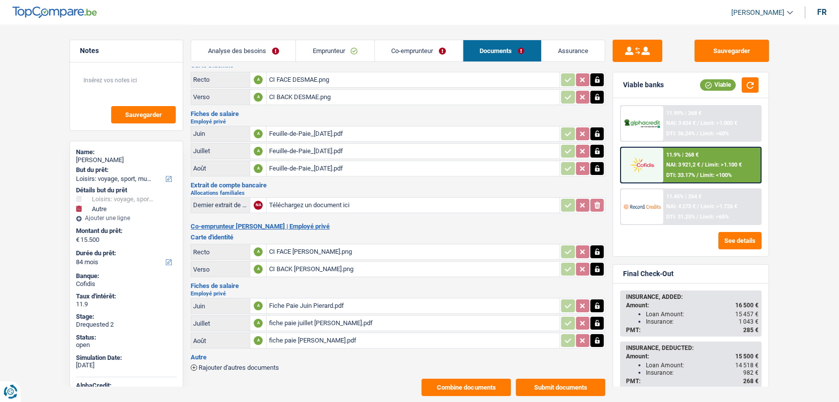
scroll to position [48, 0]
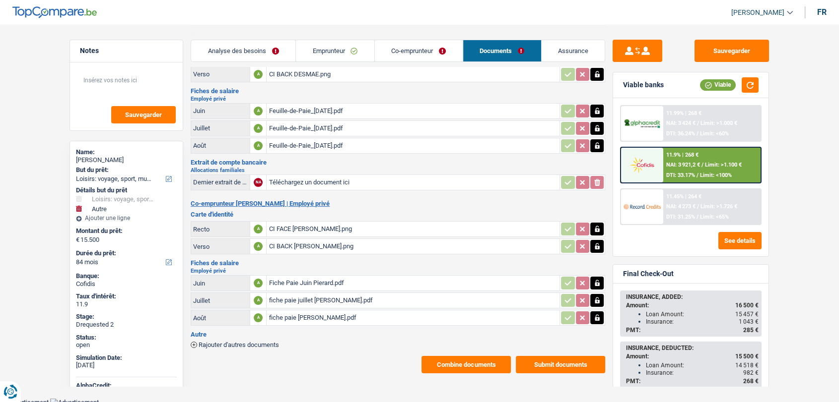
click at [587, 51] on link "Assurance" at bounding box center [573, 50] width 64 height 21
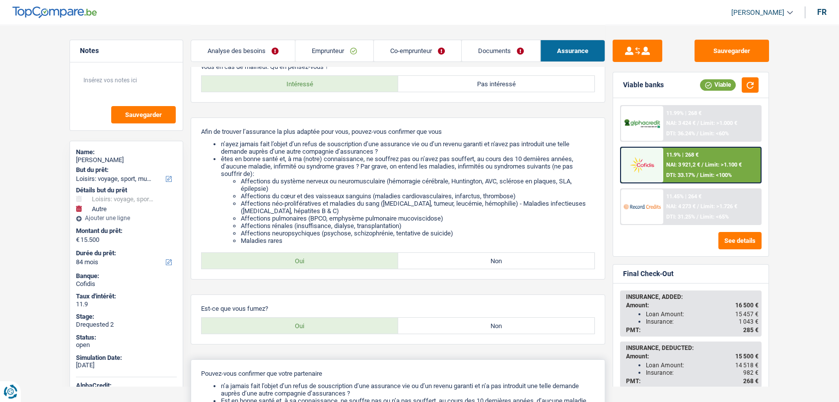
scroll to position [0, 0]
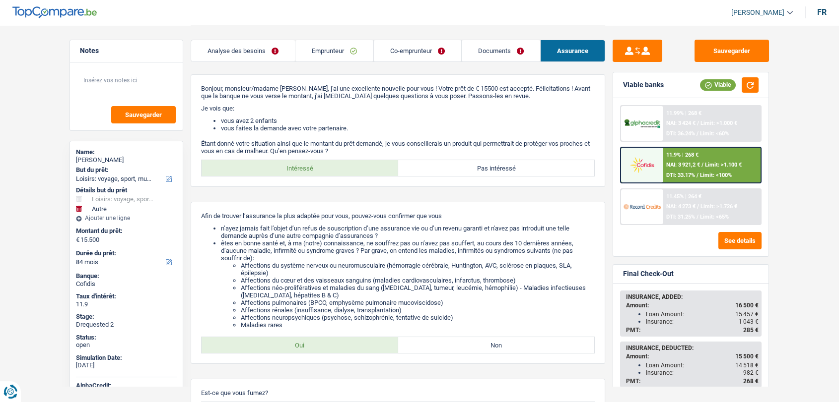
click at [490, 47] on link "Documents" at bounding box center [500, 50] width 78 height 21
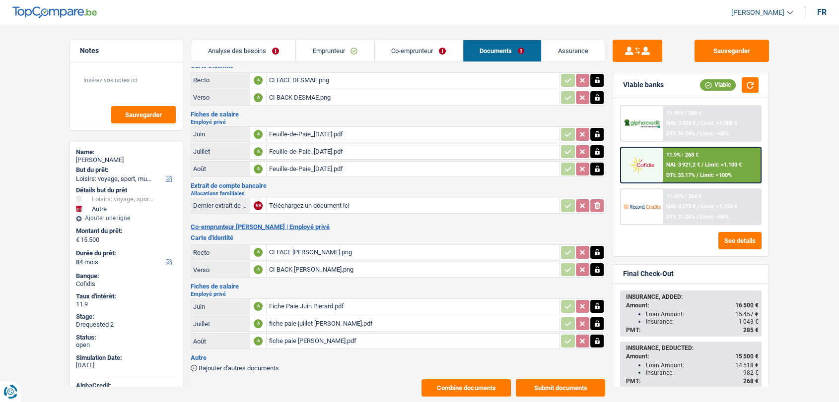
scroll to position [48, 0]
